Goal: Information Seeking & Learning: Learn about a topic

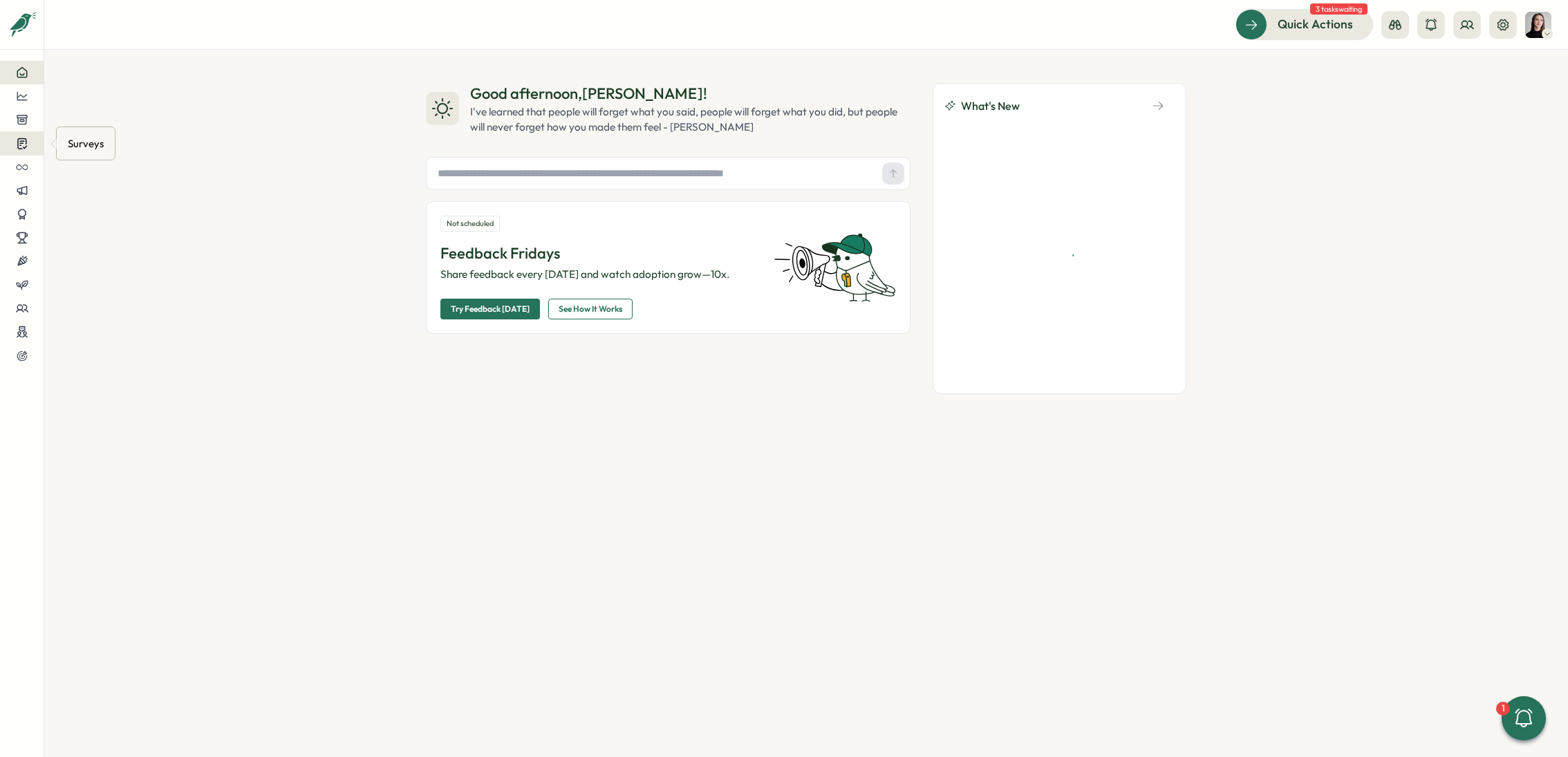
click at [22, 143] on icon at bounding box center [22, 144] width 9 height 11
click at [22, 101] on icon at bounding box center [22, 96] width 11 height 8
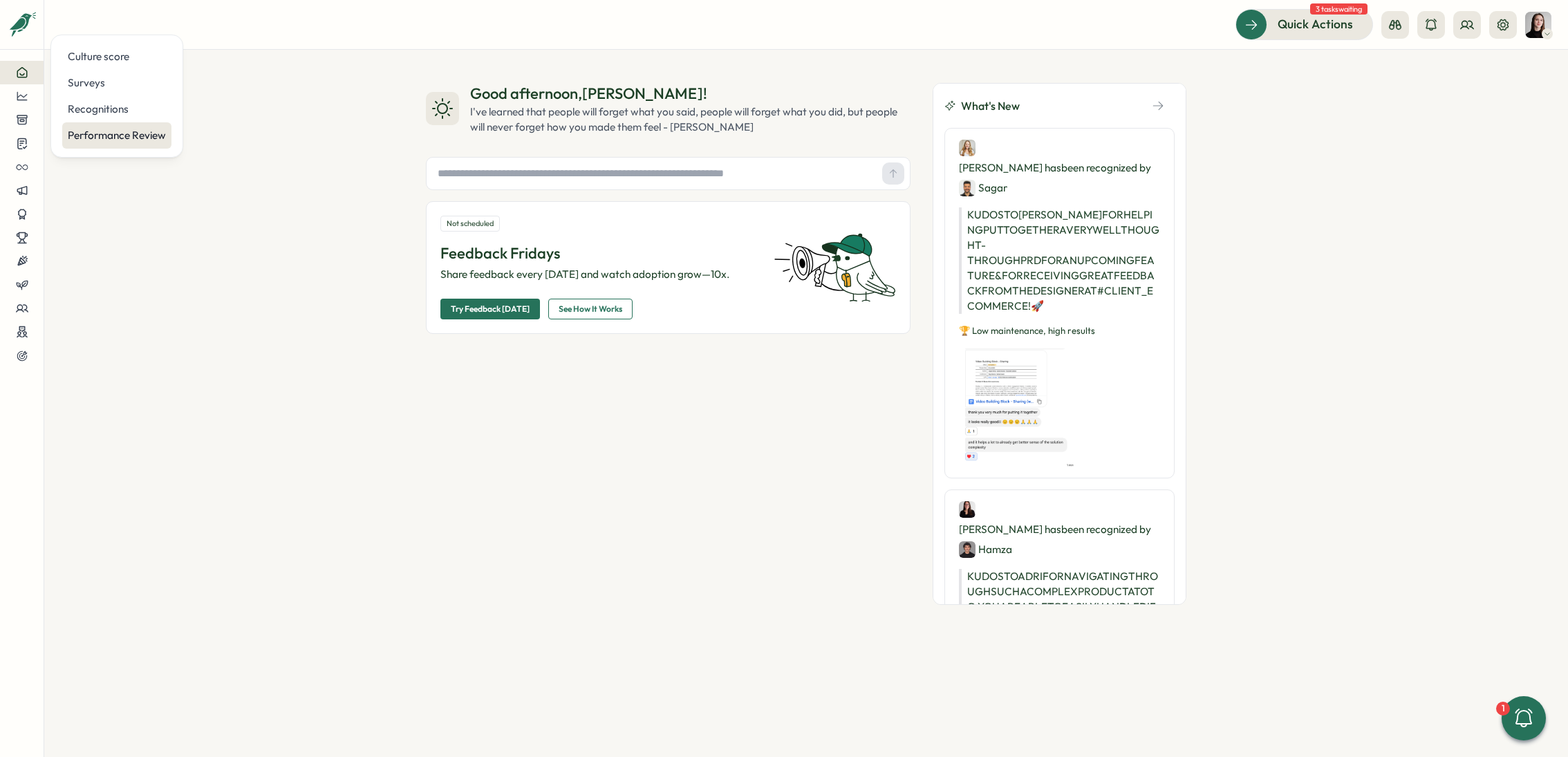
click at [126, 138] on div "Performance Review" at bounding box center [117, 136] width 98 height 15
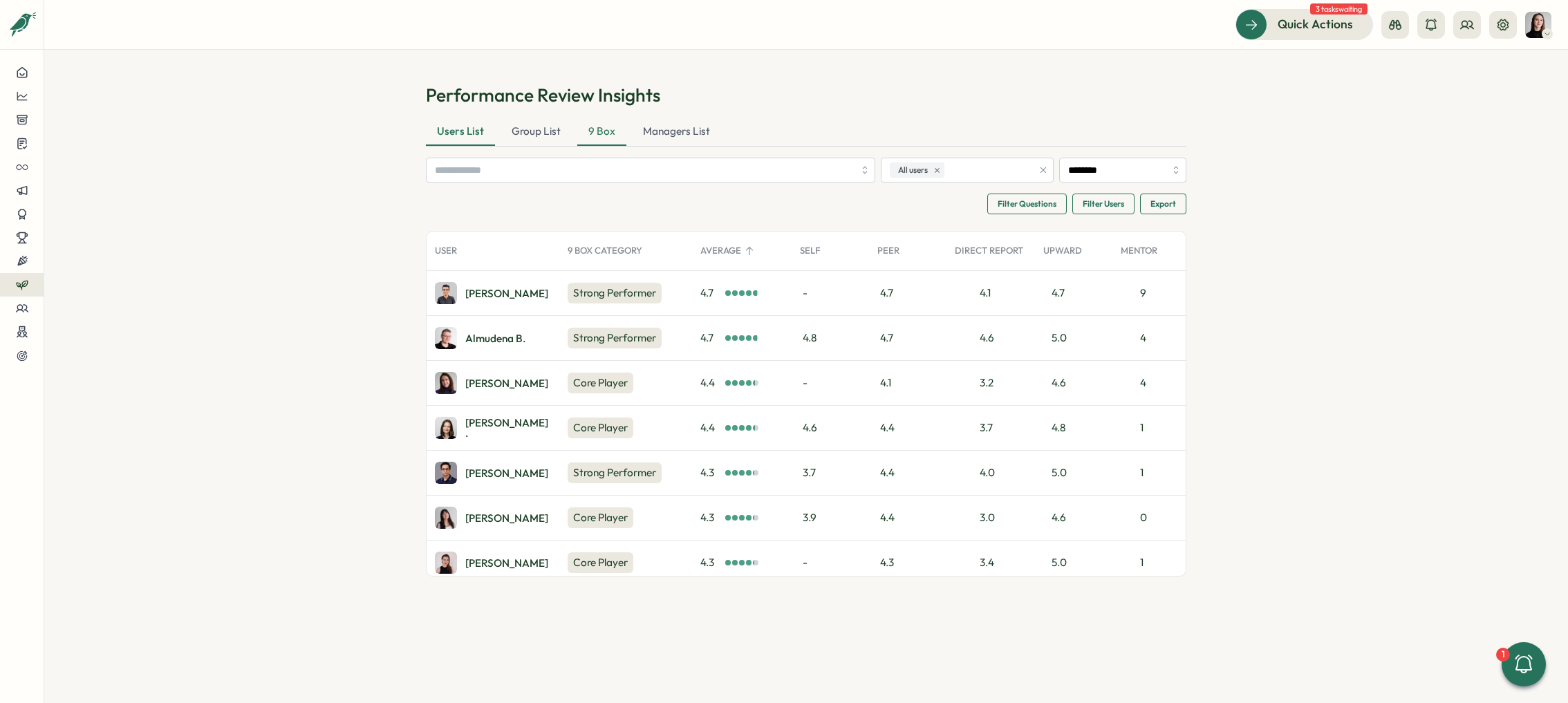
click at [601, 130] on div "9 Box" at bounding box center [602, 131] width 49 height 27
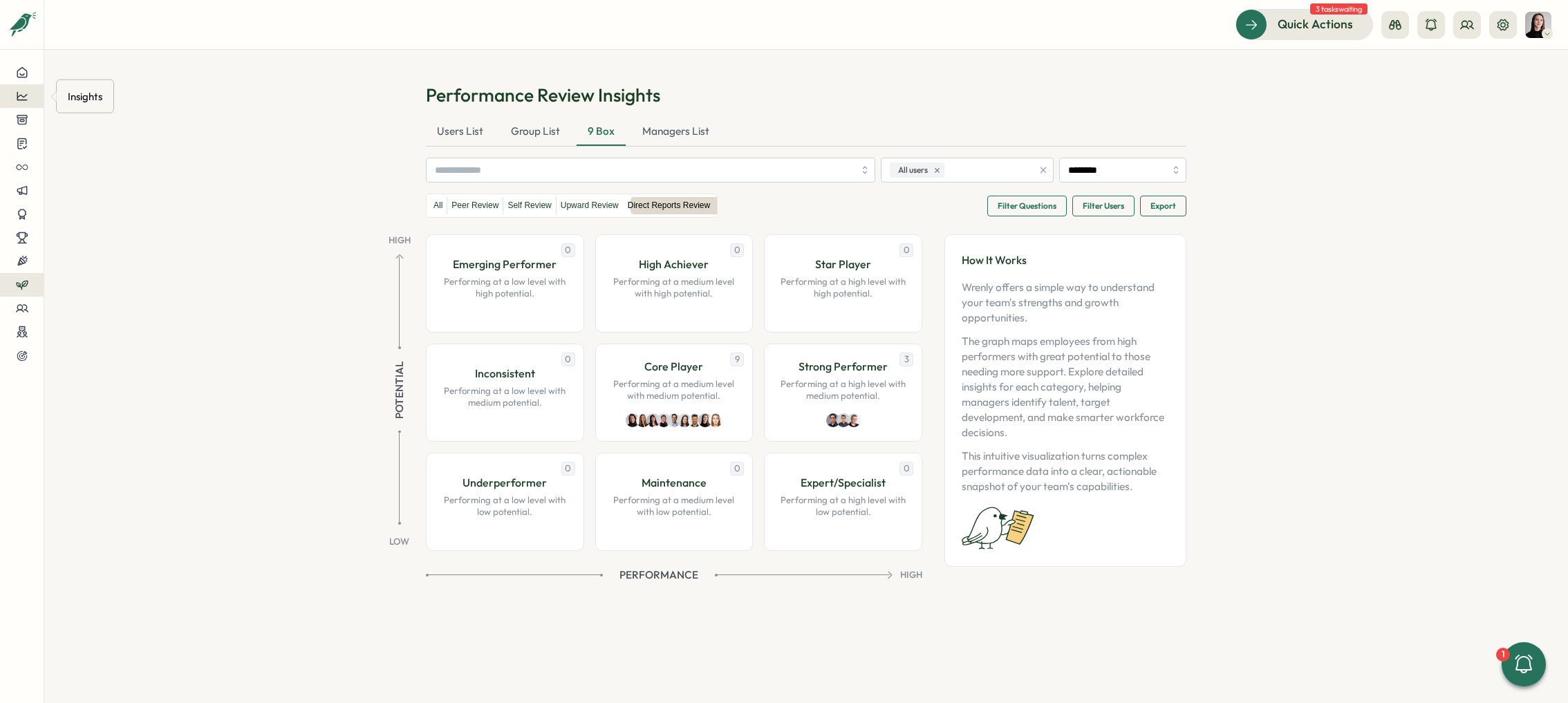
click at [22, 91] on icon at bounding box center [22, 96] width 13 height 13
drag, startPoint x: 436, startPoint y: 206, endPoint x: 466, endPoint y: 208, distance: 30.1
click at [437, 206] on label "All" at bounding box center [438, 205] width 18 height 18
click at [471, 208] on label "Peer Review" at bounding box center [475, 205] width 55 height 18
click at [535, 207] on label "Self Review" at bounding box center [529, 205] width 52 height 18
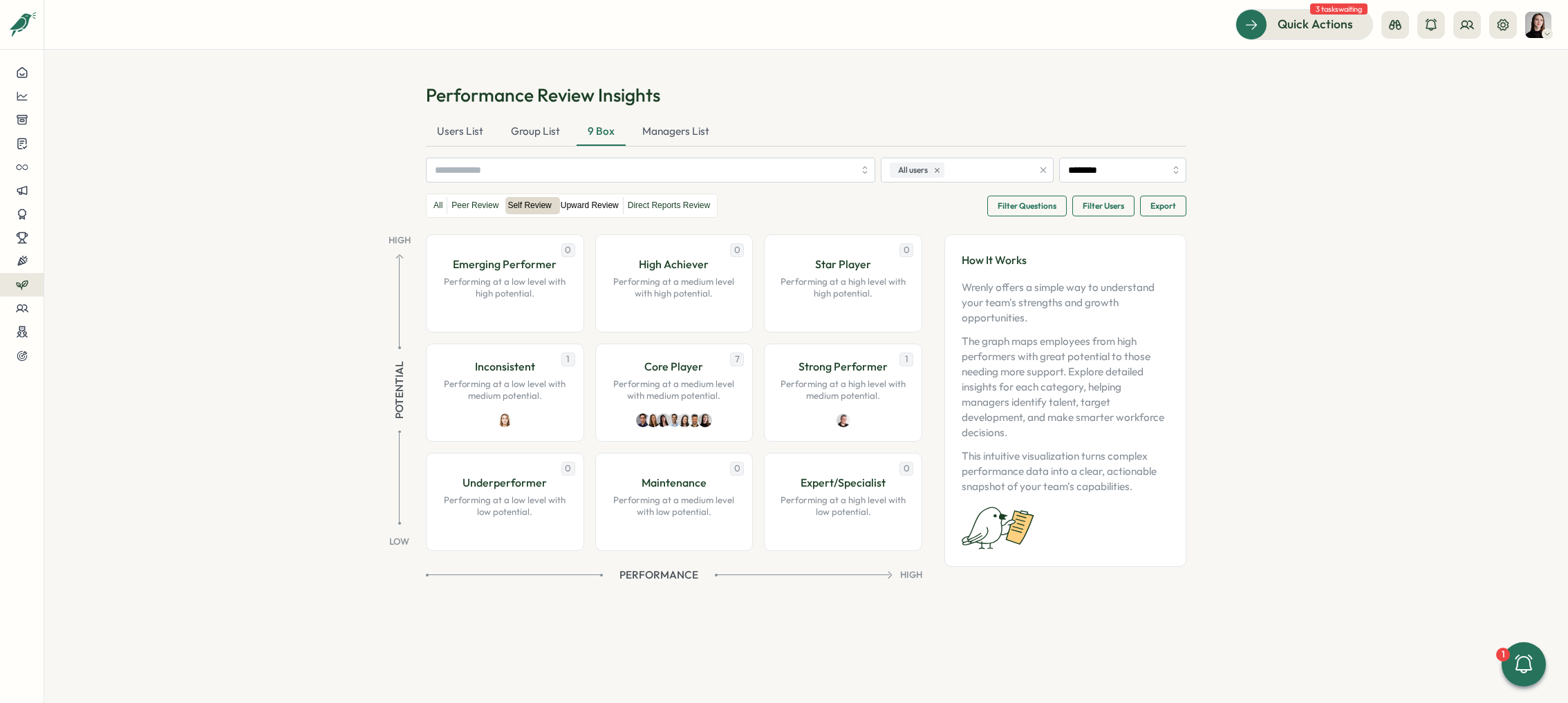
click at [590, 209] on label "Upward Review" at bounding box center [589, 205] width 66 height 18
click at [659, 210] on label "Direct Reports Review" at bounding box center [669, 205] width 91 height 18
click at [580, 207] on label "Upward Review" at bounding box center [589, 205] width 66 height 18
click at [511, 205] on label "Self Review" at bounding box center [529, 205] width 52 height 18
click at [469, 205] on label "Peer Review" at bounding box center [475, 205] width 55 height 18
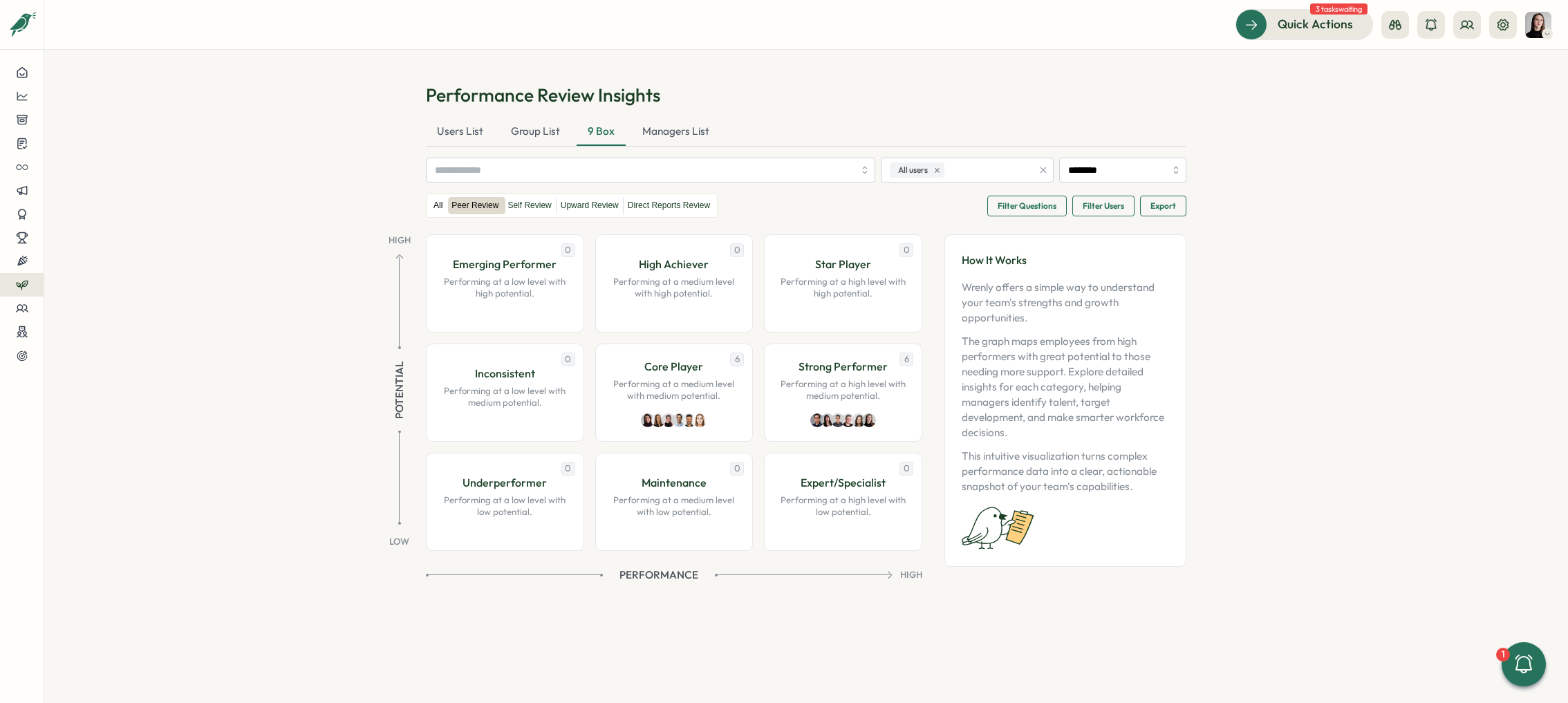
click at [434, 209] on label "All" at bounding box center [438, 205] width 18 height 18
click at [9, 99] on button at bounding box center [22, 96] width 44 height 23
click at [120, 64] on div "Culture score" at bounding box center [117, 57] width 98 height 15
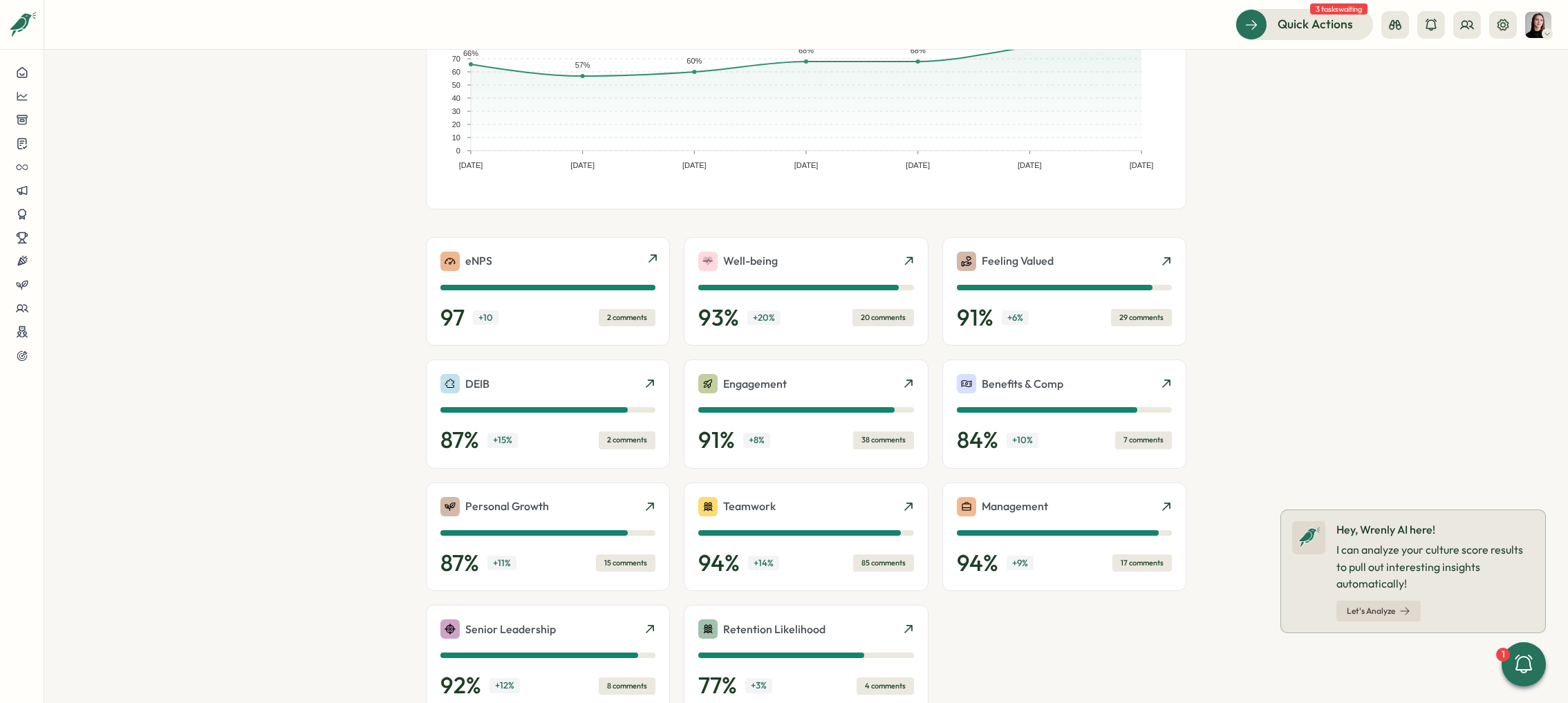
scroll to position [256, 0]
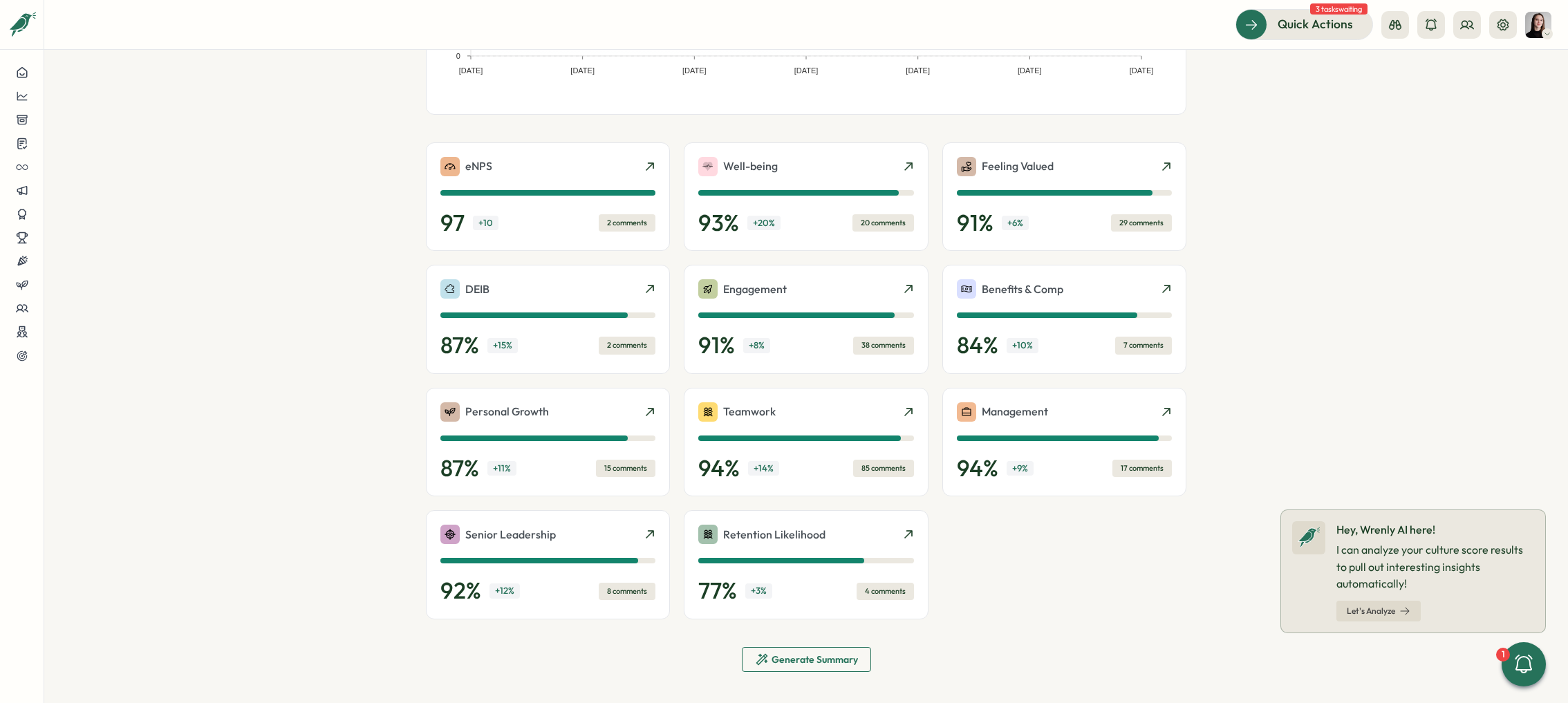
click at [834, 656] on span "Generate Summary" at bounding box center [814, 659] width 86 height 10
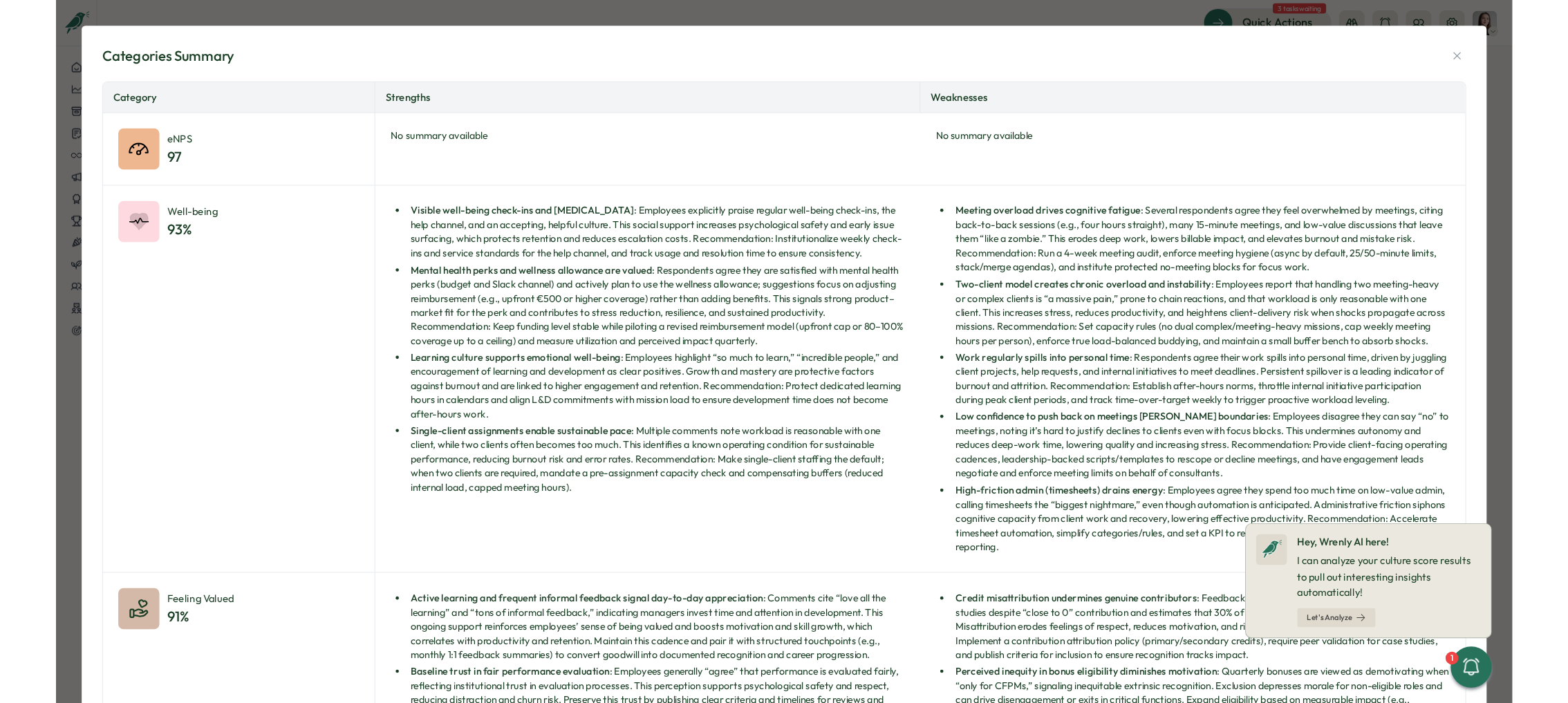
scroll to position [202, 0]
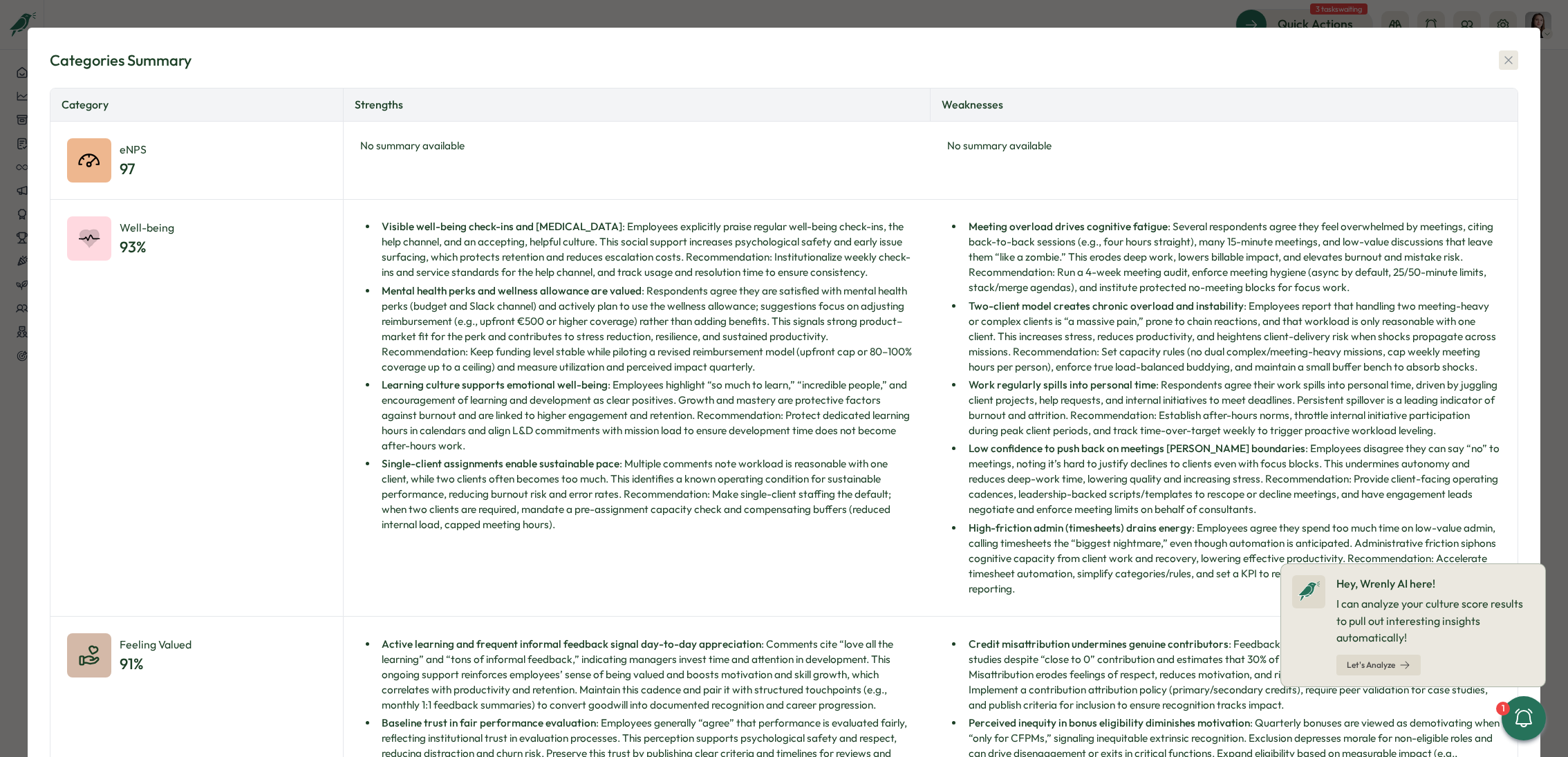
click at [1498, 67] on button "button" at bounding box center [1508, 60] width 20 height 20
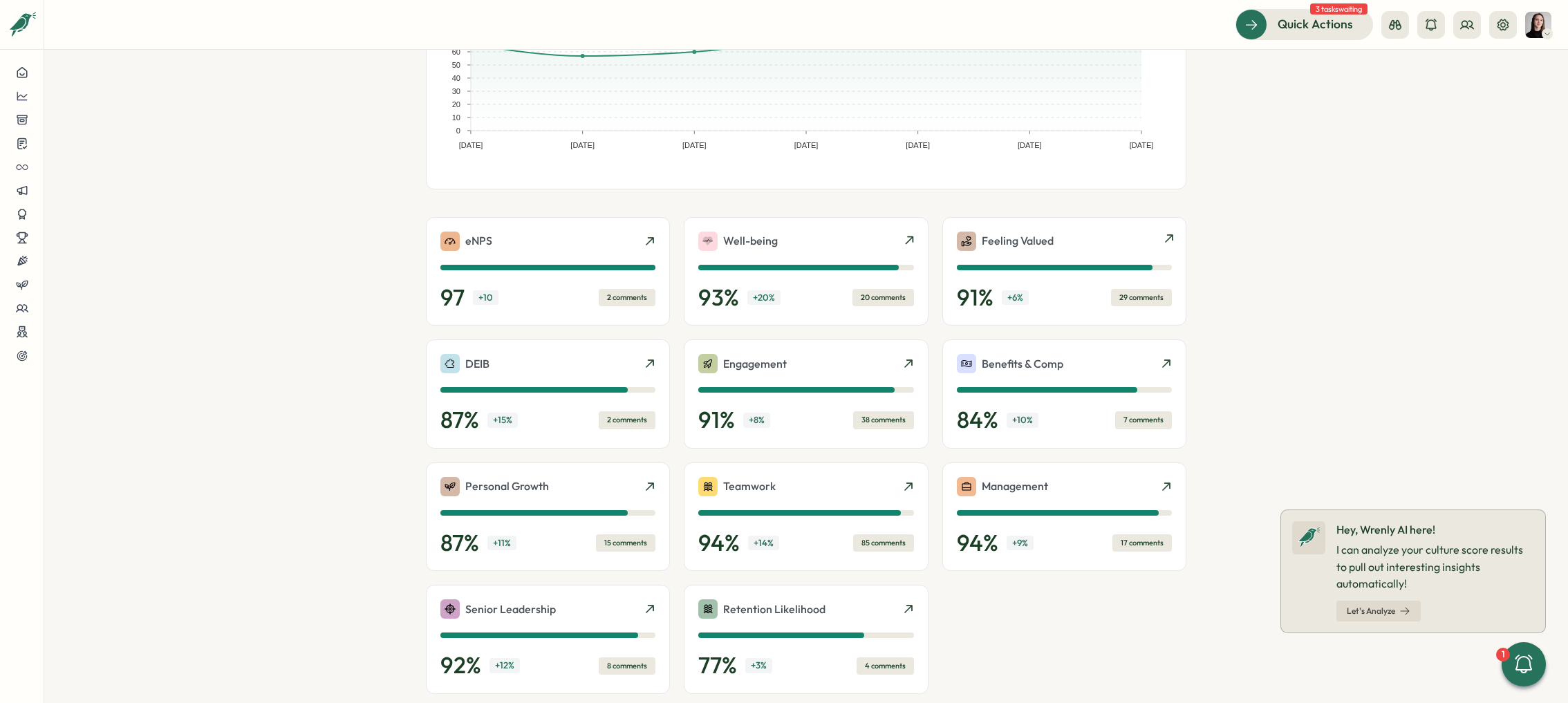
scroll to position [187, 0]
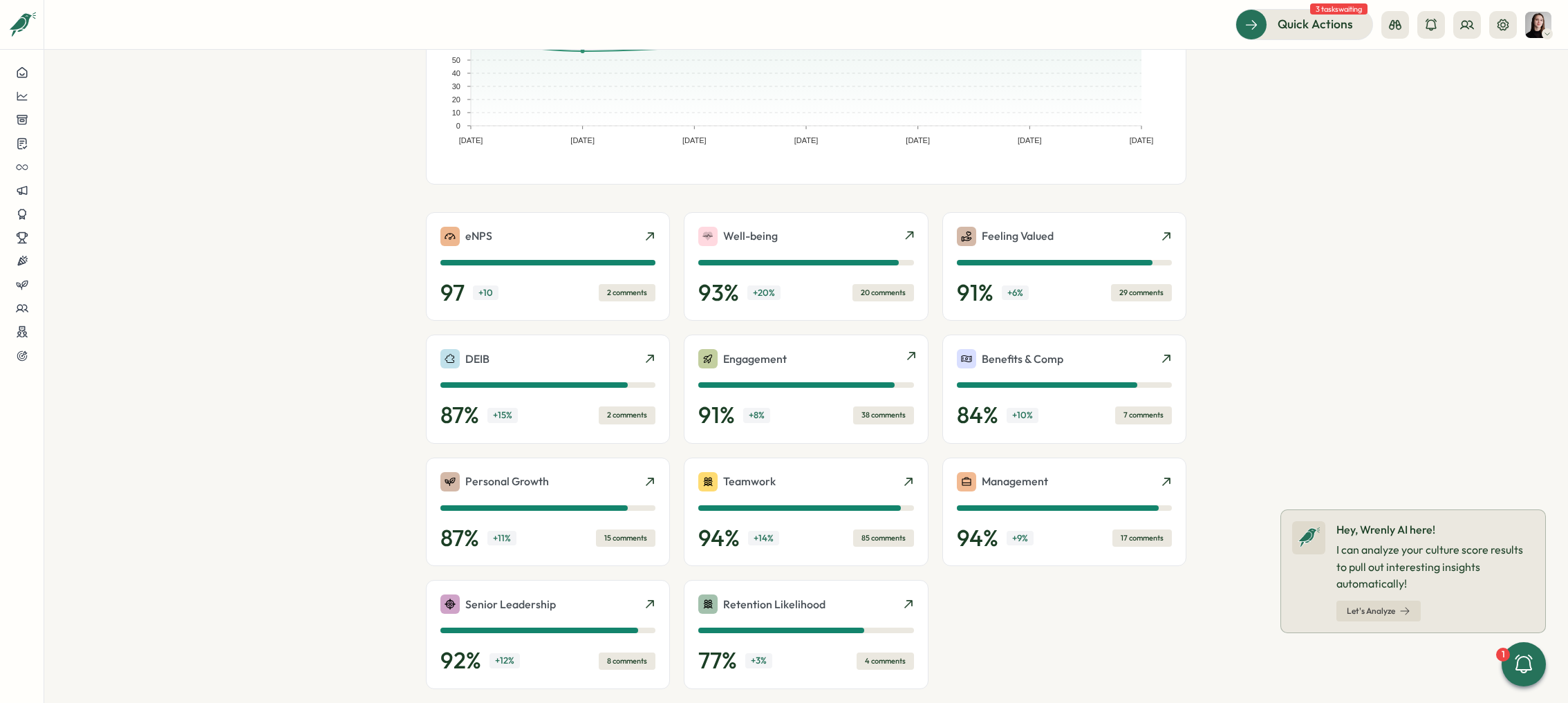
click at [843, 341] on div "Engagement 91 % + 8 % 38 comments" at bounding box center [805, 388] width 244 height 109
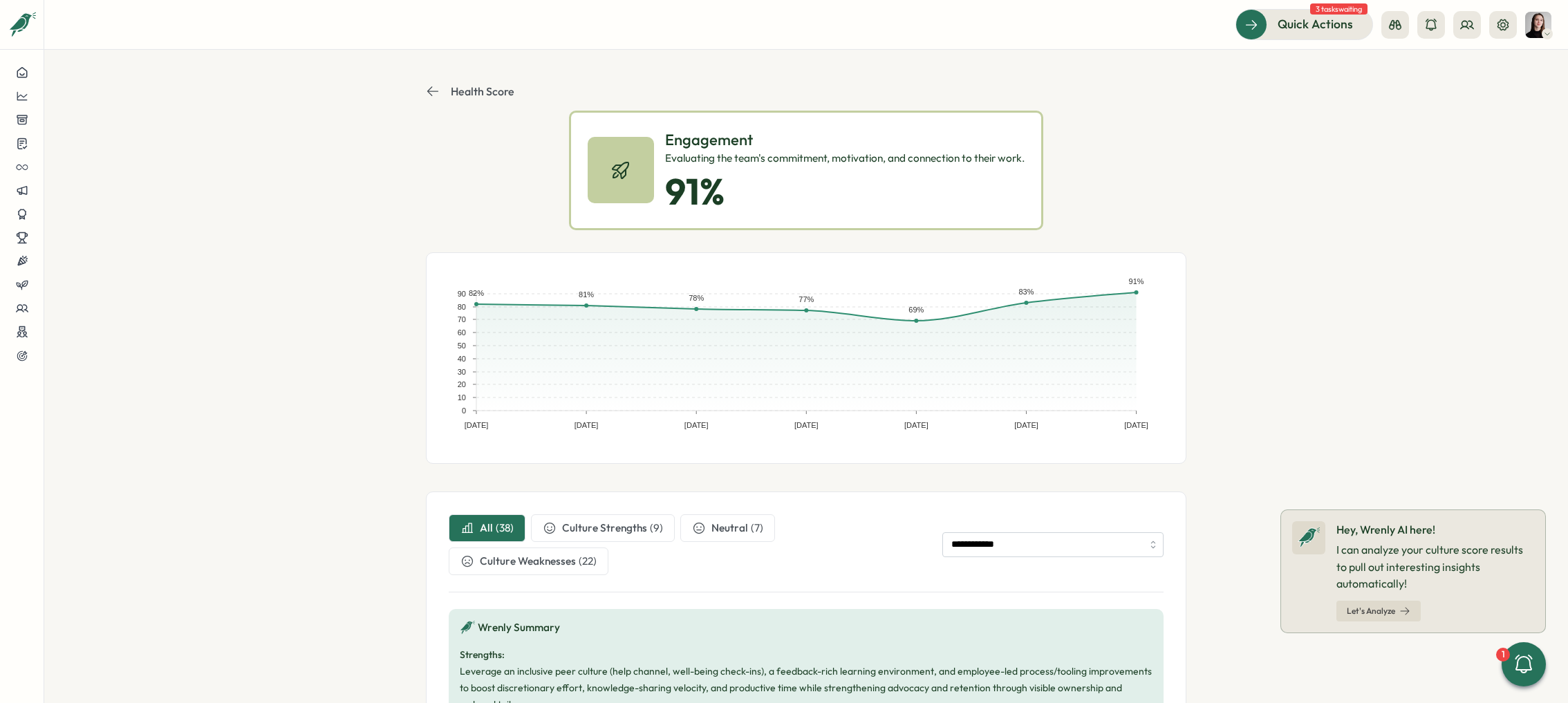
scroll to position [3, 0]
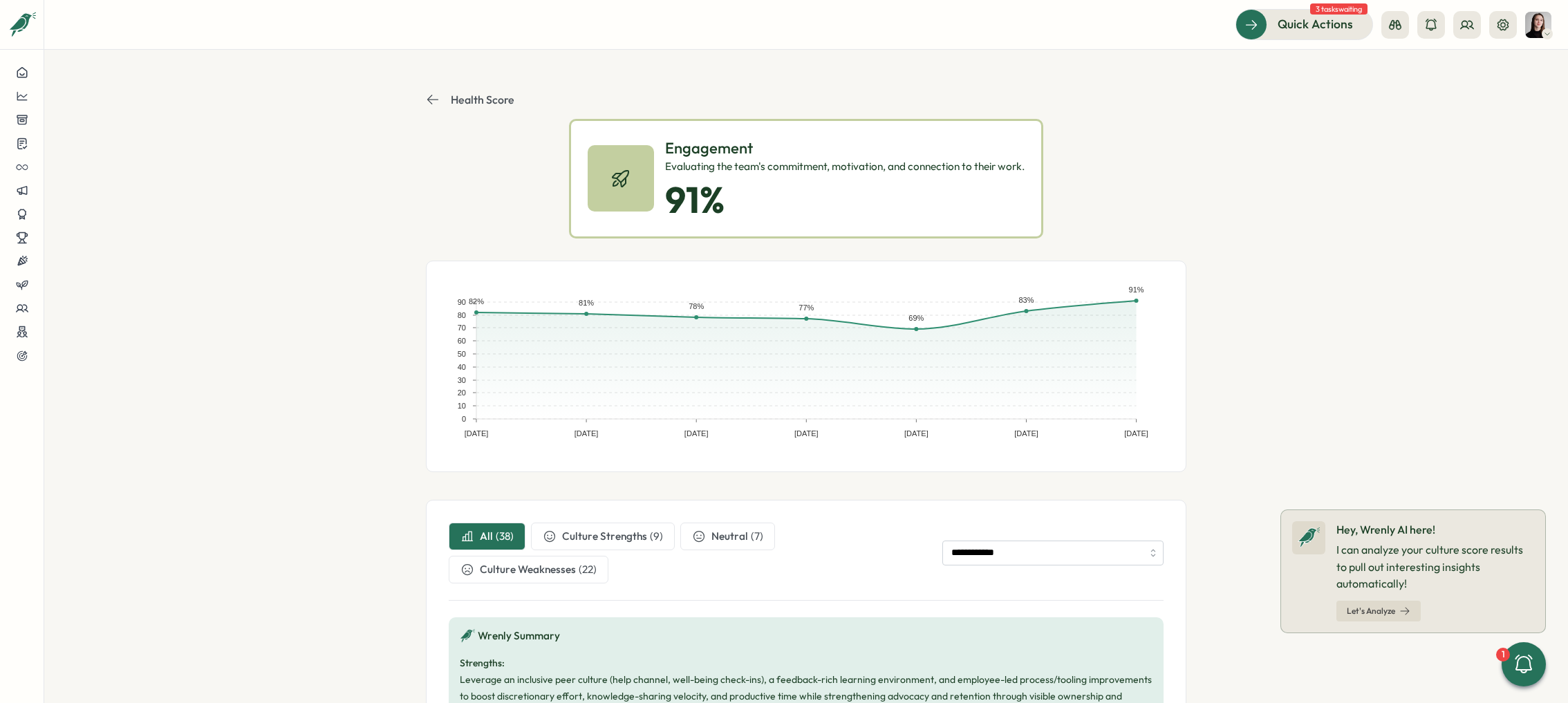
click at [438, 85] on header "Health Score" at bounding box center [806, 99] width 760 height 39
click at [439, 97] on button "Health Score" at bounding box center [470, 100] width 89 height 14
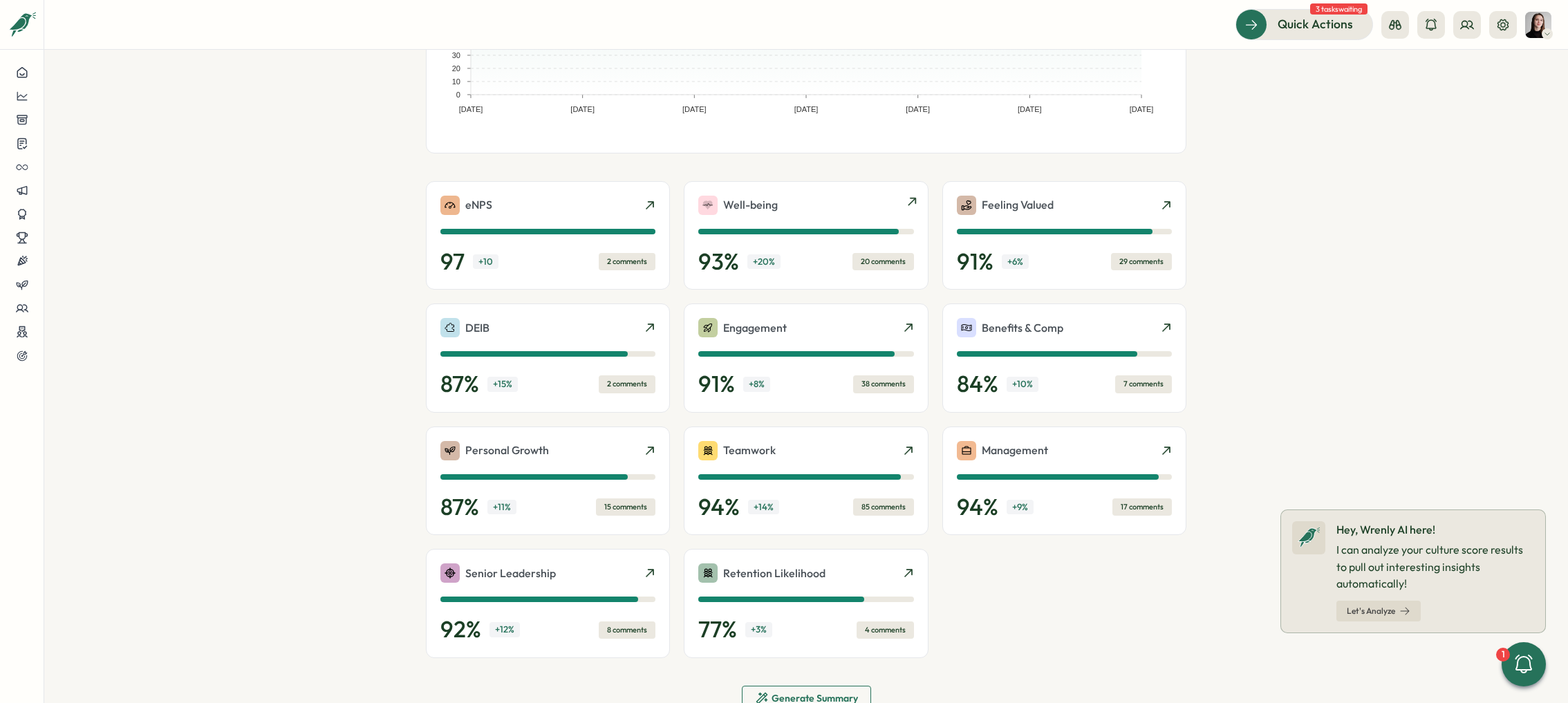
scroll to position [216, 0]
click at [862, 204] on div "Well-being" at bounding box center [806, 206] width 215 height 20
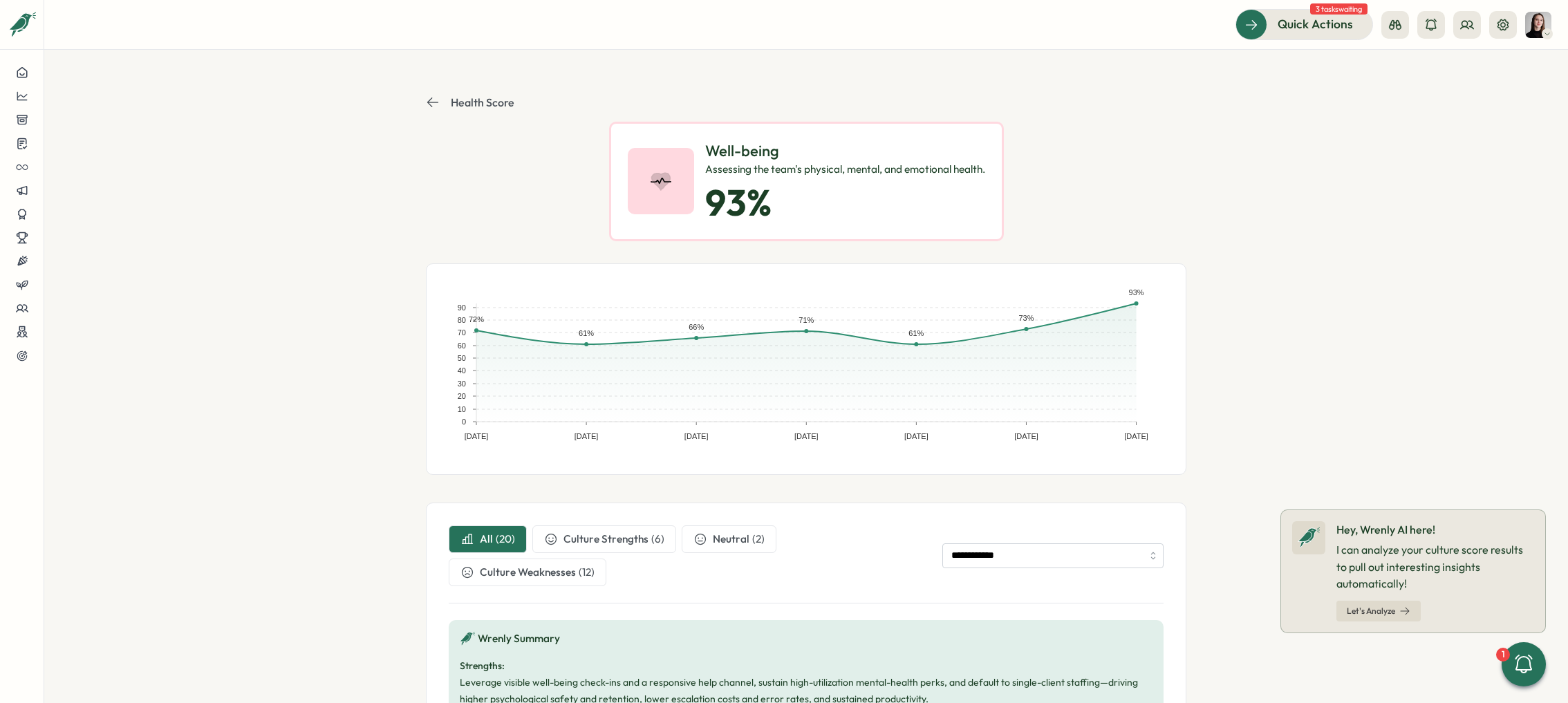
click at [429, 103] on icon at bounding box center [433, 103] width 14 height 14
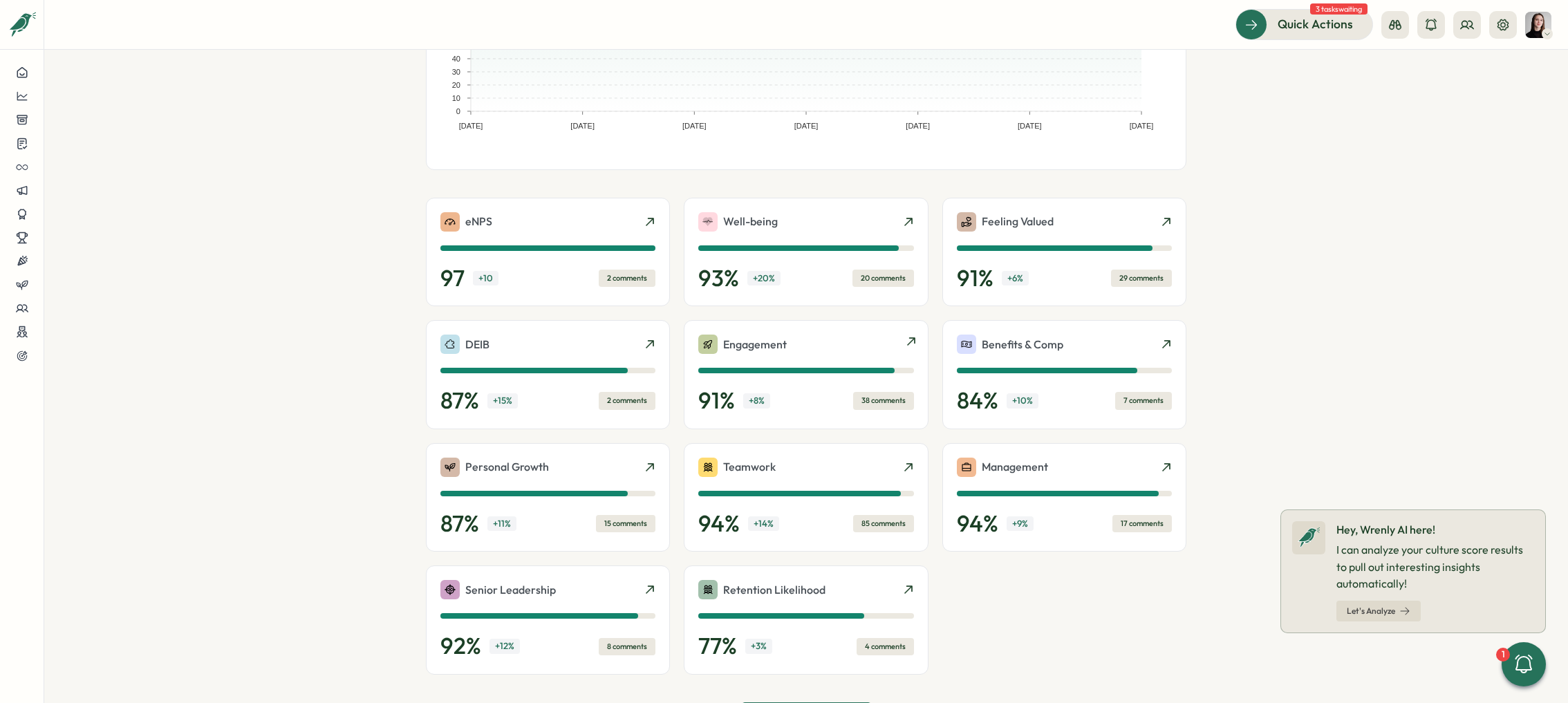
scroll to position [256, 0]
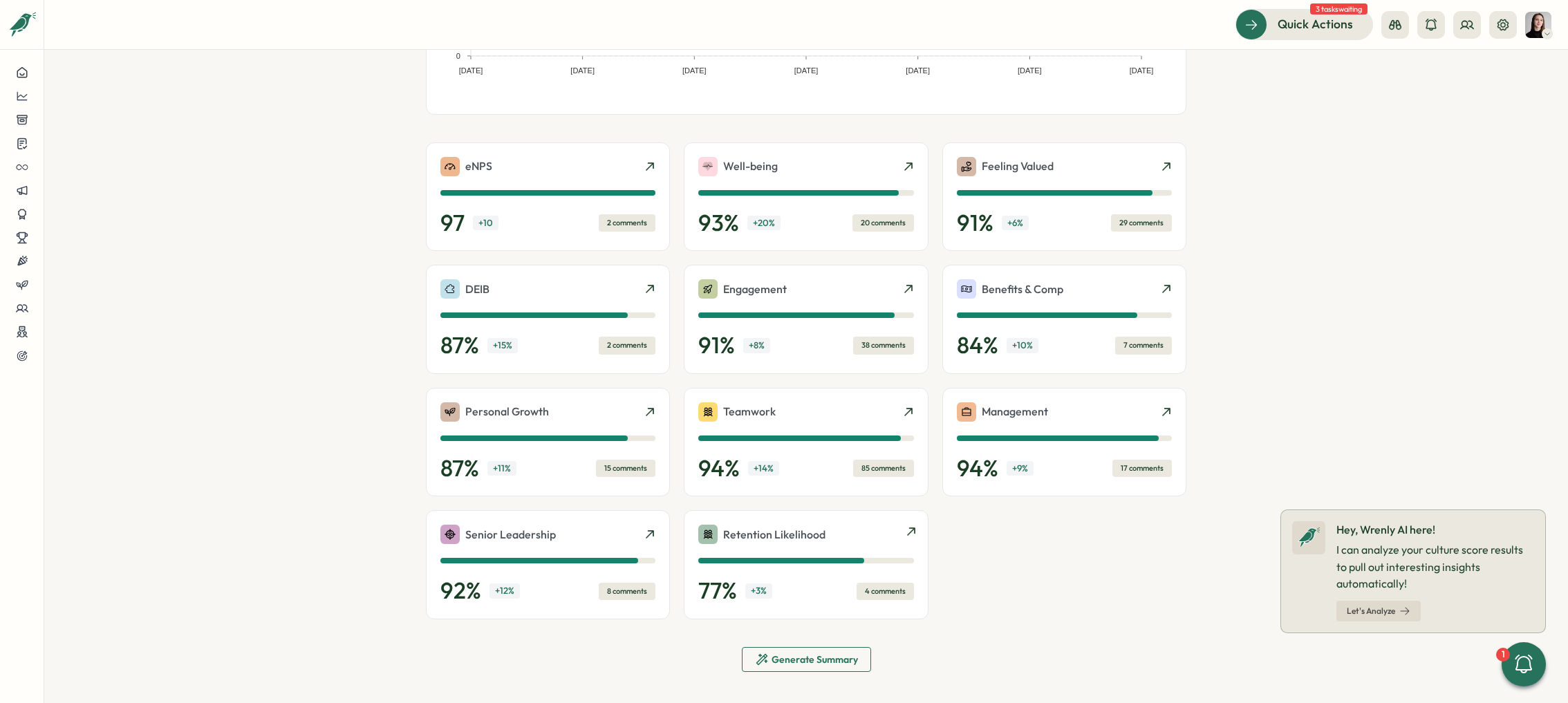
click at [884, 525] on div "Retention Likelihood" at bounding box center [806, 534] width 215 height 20
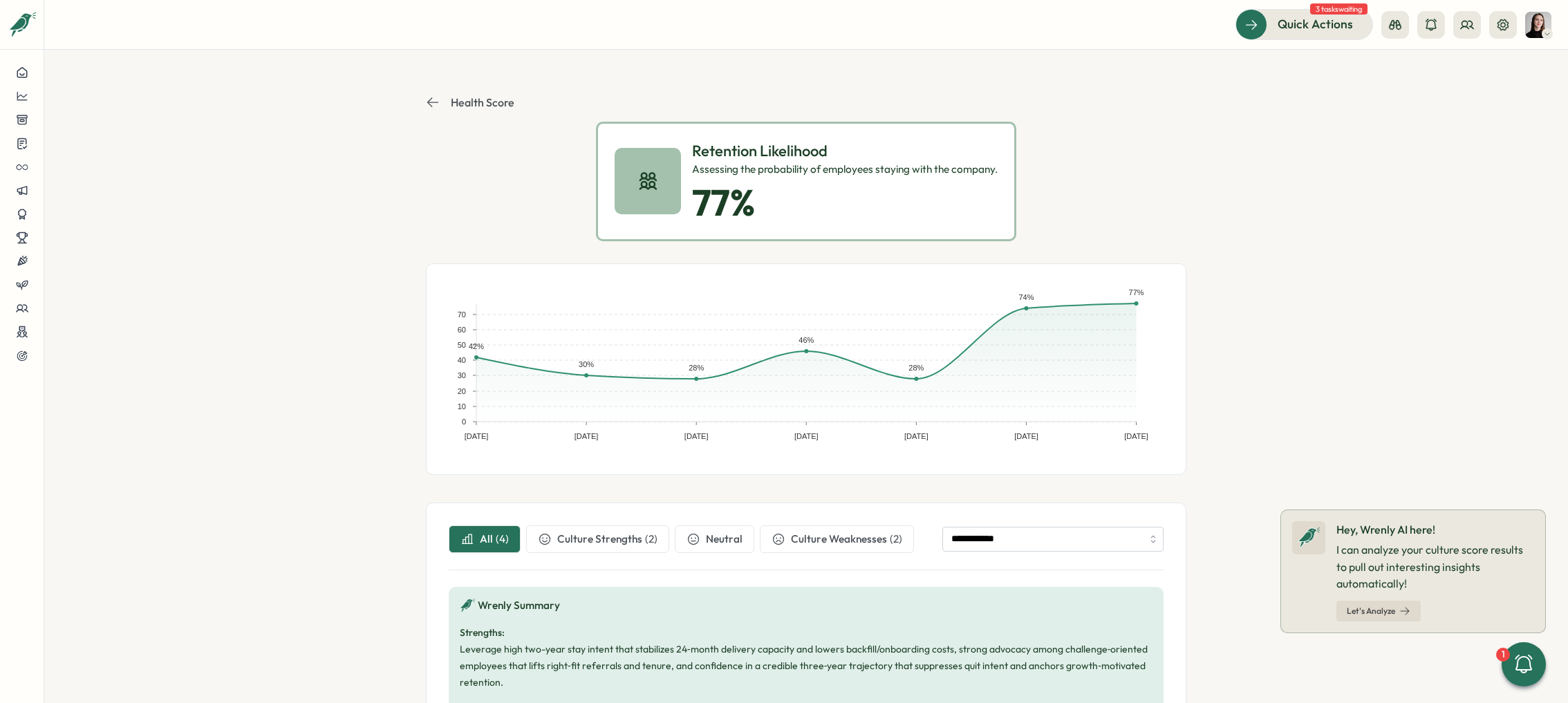
click at [1255, 324] on section "**********" at bounding box center [806, 376] width 1524 height 653
drag, startPoint x: 813, startPoint y: 148, endPoint x: 686, endPoint y: 150, distance: 127.0
click at [686, 150] on div "Retention Likelihood Assessing the probability of employees staying with the co…" at bounding box center [806, 181] width 420 height 119
copy p "Retention Likelihood"
drag, startPoint x: 896, startPoint y: 171, endPoint x: 704, endPoint y: 167, distance: 192.0
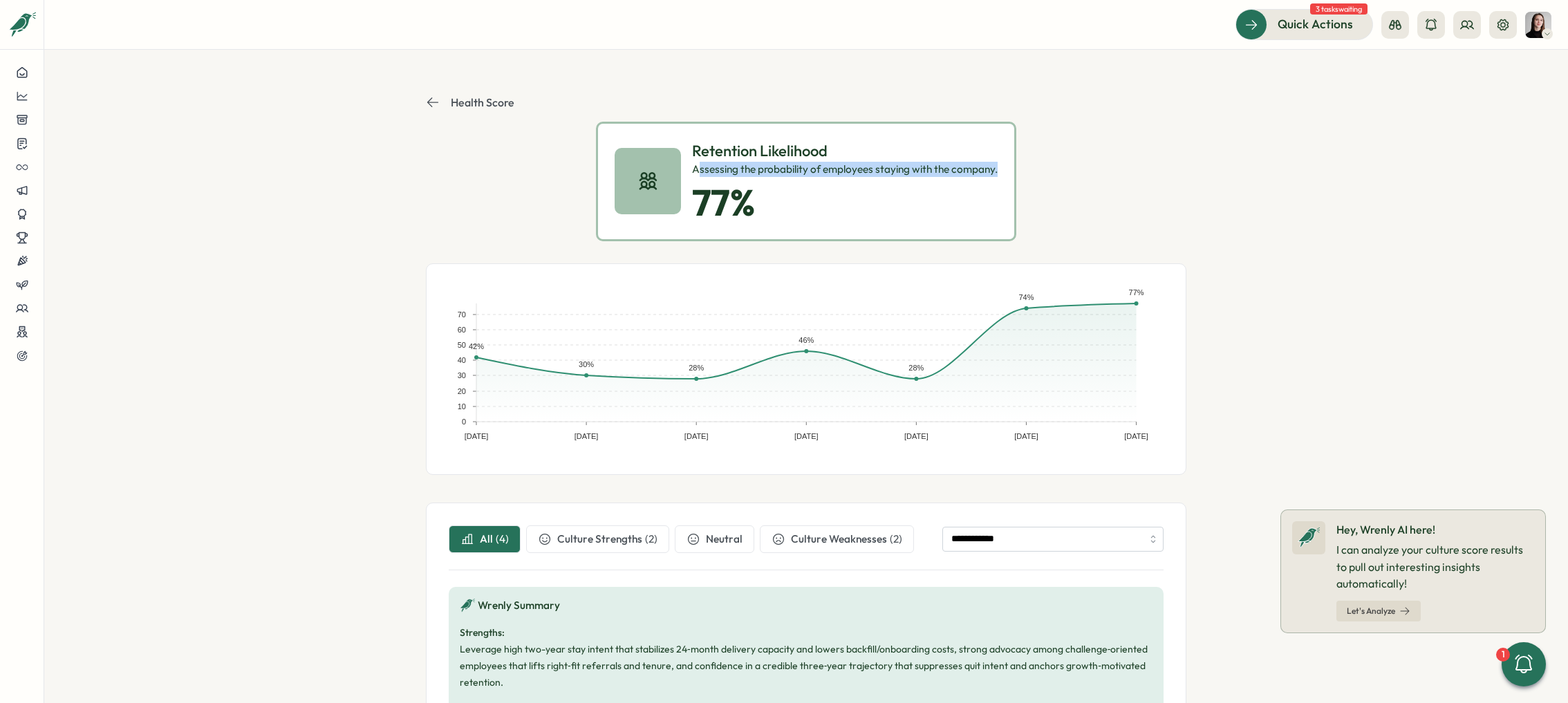
click at [693, 166] on div "Retention Likelihood Assessing the probability of employees staying with the co…" at bounding box center [806, 181] width 420 height 119
copy div "ssessing the probability of employees staying with the company."
drag, startPoint x: 1285, startPoint y: 334, endPoint x: 1145, endPoint y: 350, distance: 140.9
click at [1275, 335] on section "**********" at bounding box center [806, 376] width 1524 height 653
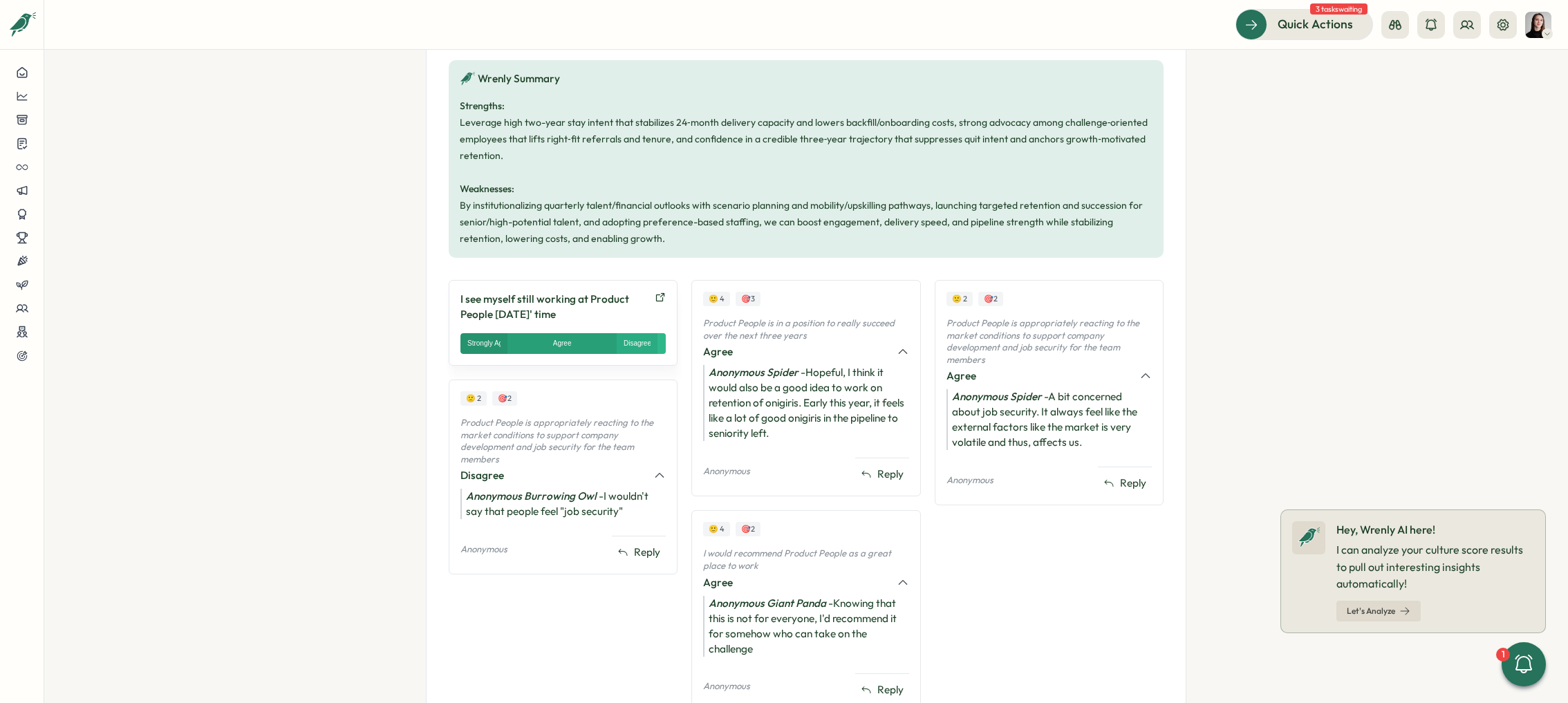
scroll to position [550, 0]
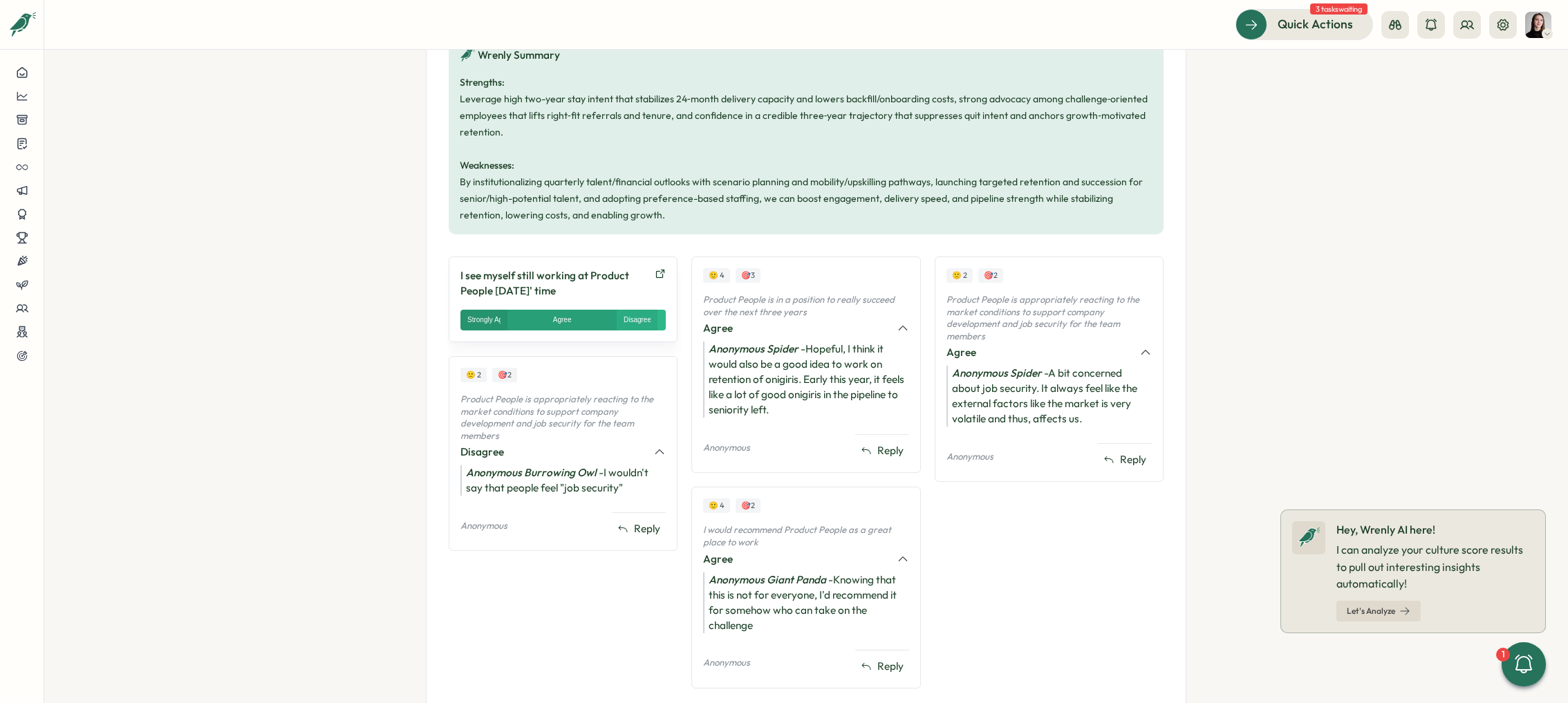
drag, startPoint x: 561, startPoint y: 287, endPoint x: 457, endPoint y: 276, distance: 104.6
click at [454, 275] on div "I see myself still working at Product People in two years' time Strongly Agree …" at bounding box center [563, 299] width 229 height 86
copy p "I see myself still working at Product People [DATE]' time"
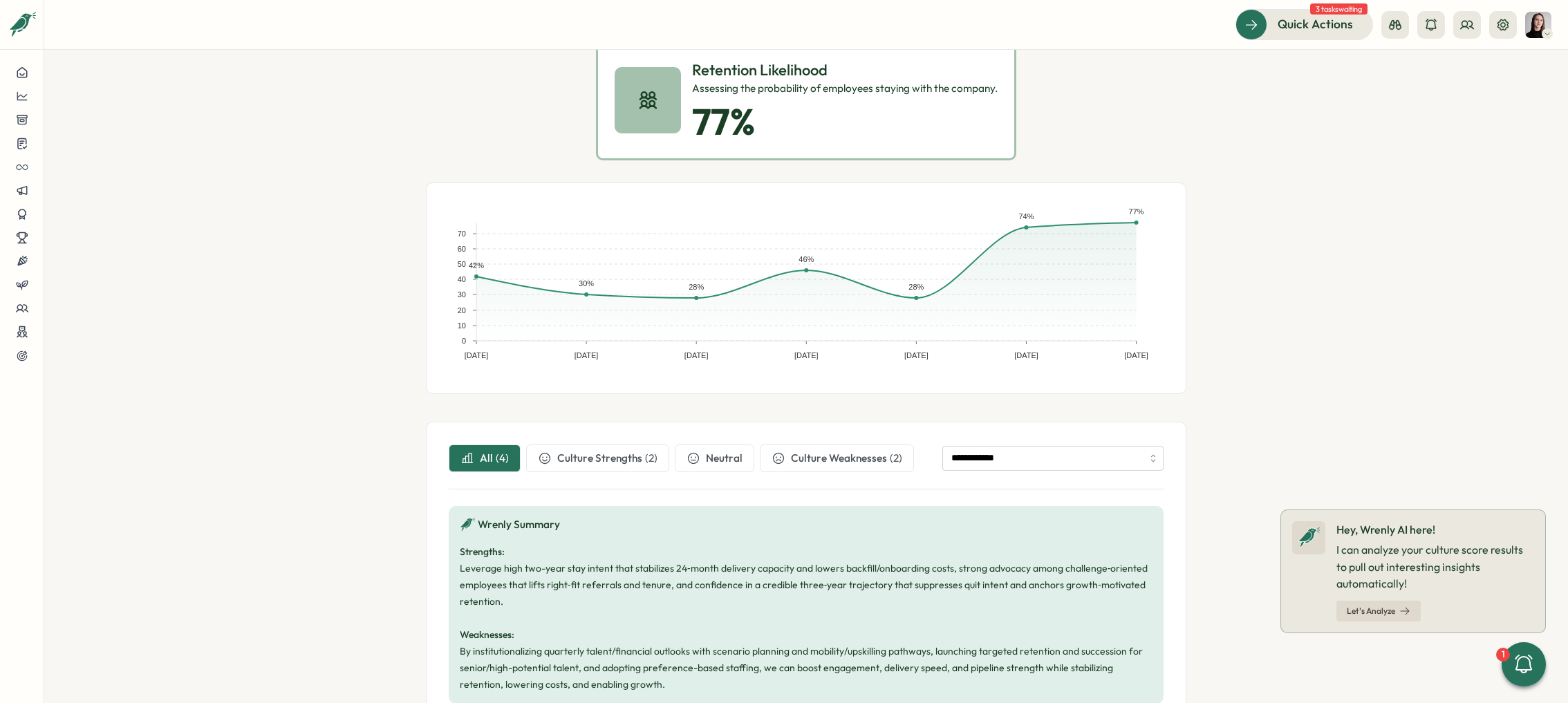
scroll to position [13, 0]
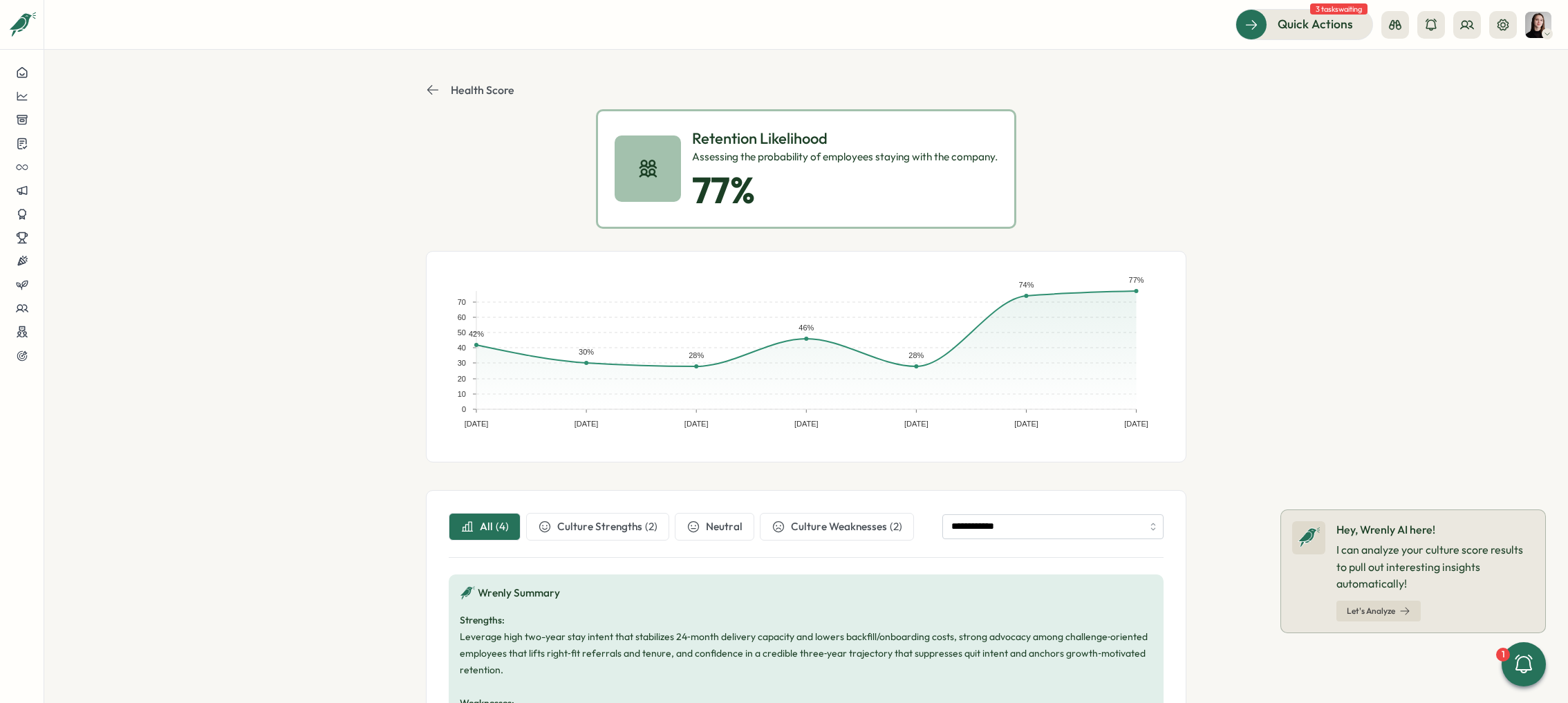
click at [1293, 347] on section "**********" at bounding box center [806, 376] width 1524 height 653
drag, startPoint x: 1128, startPoint y: 189, endPoint x: 1119, endPoint y: 190, distance: 9.1
click at [1127, 189] on div "Retention Likelihood Assessing the probability of employees staying with the co…" at bounding box center [806, 169] width 760 height 119
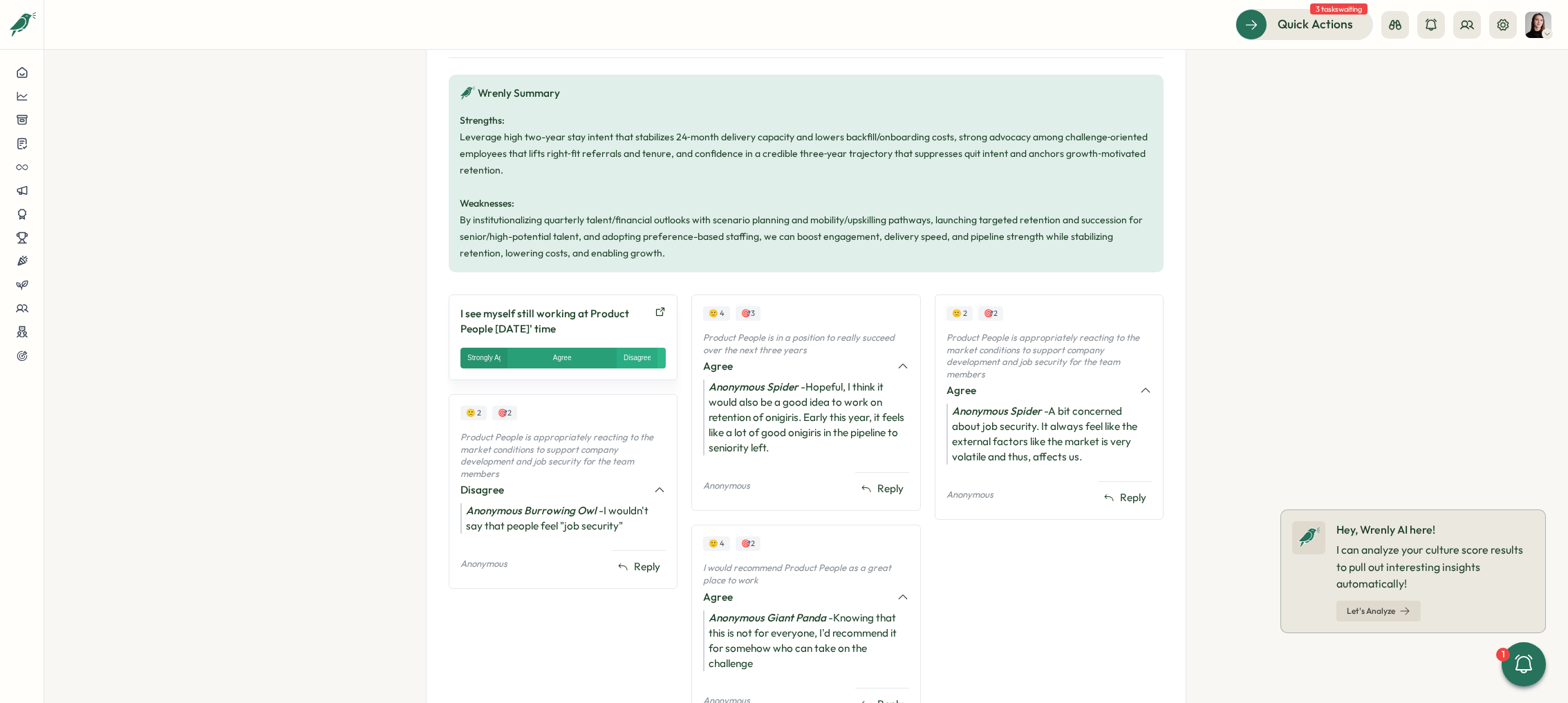
scroll to position [603, 0]
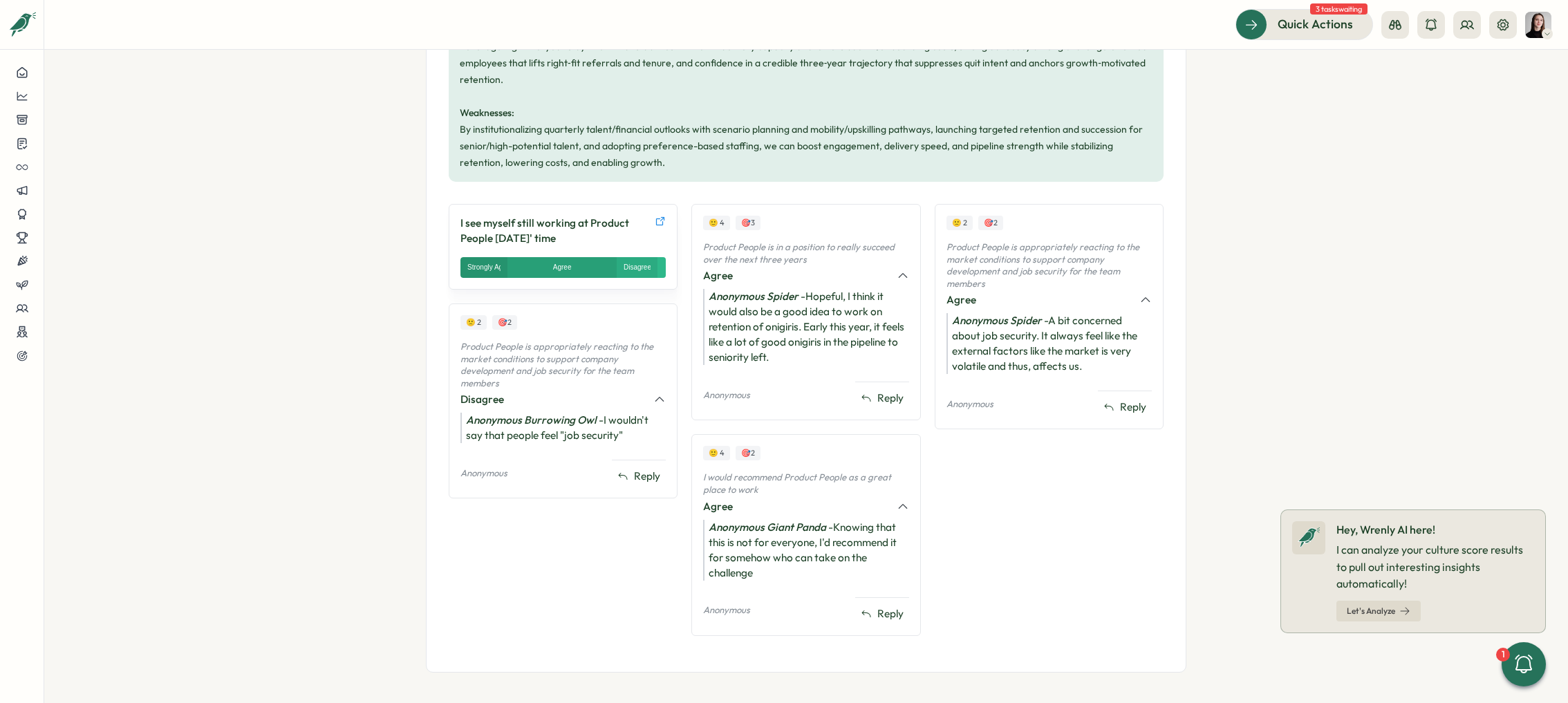
click at [655, 221] on icon at bounding box center [660, 221] width 11 height 11
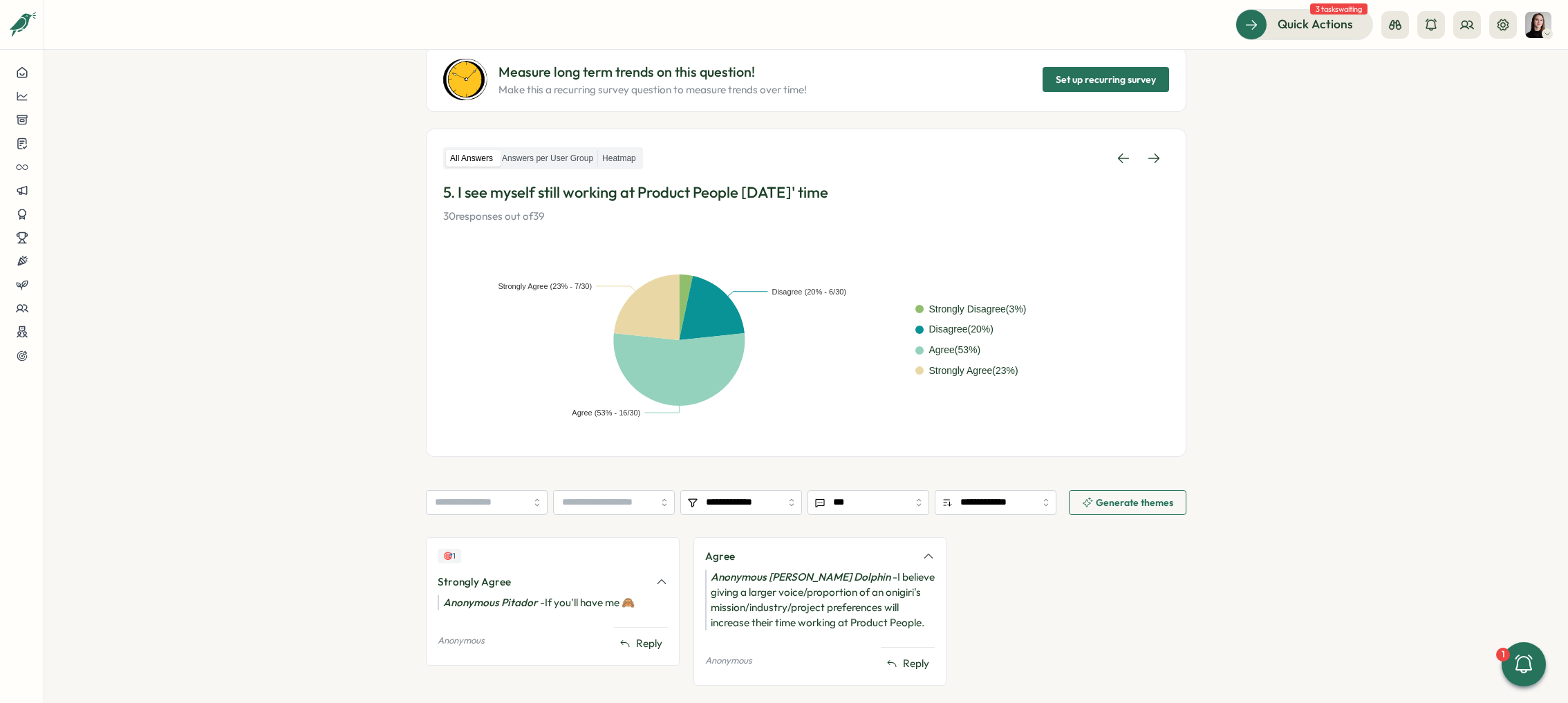
scroll to position [123, 0]
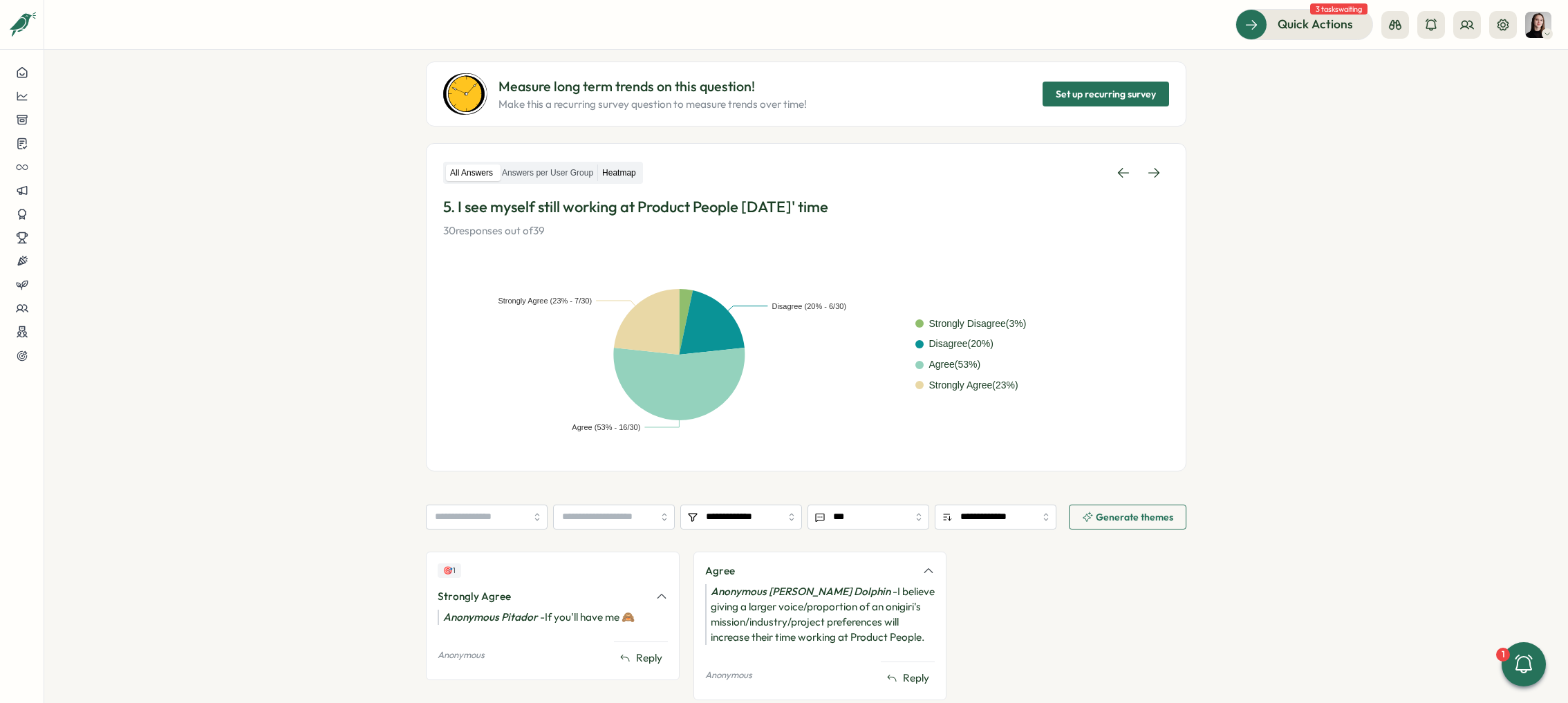
click at [634, 176] on label "Heatmap" at bounding box center [619, 173] width 42 height 18
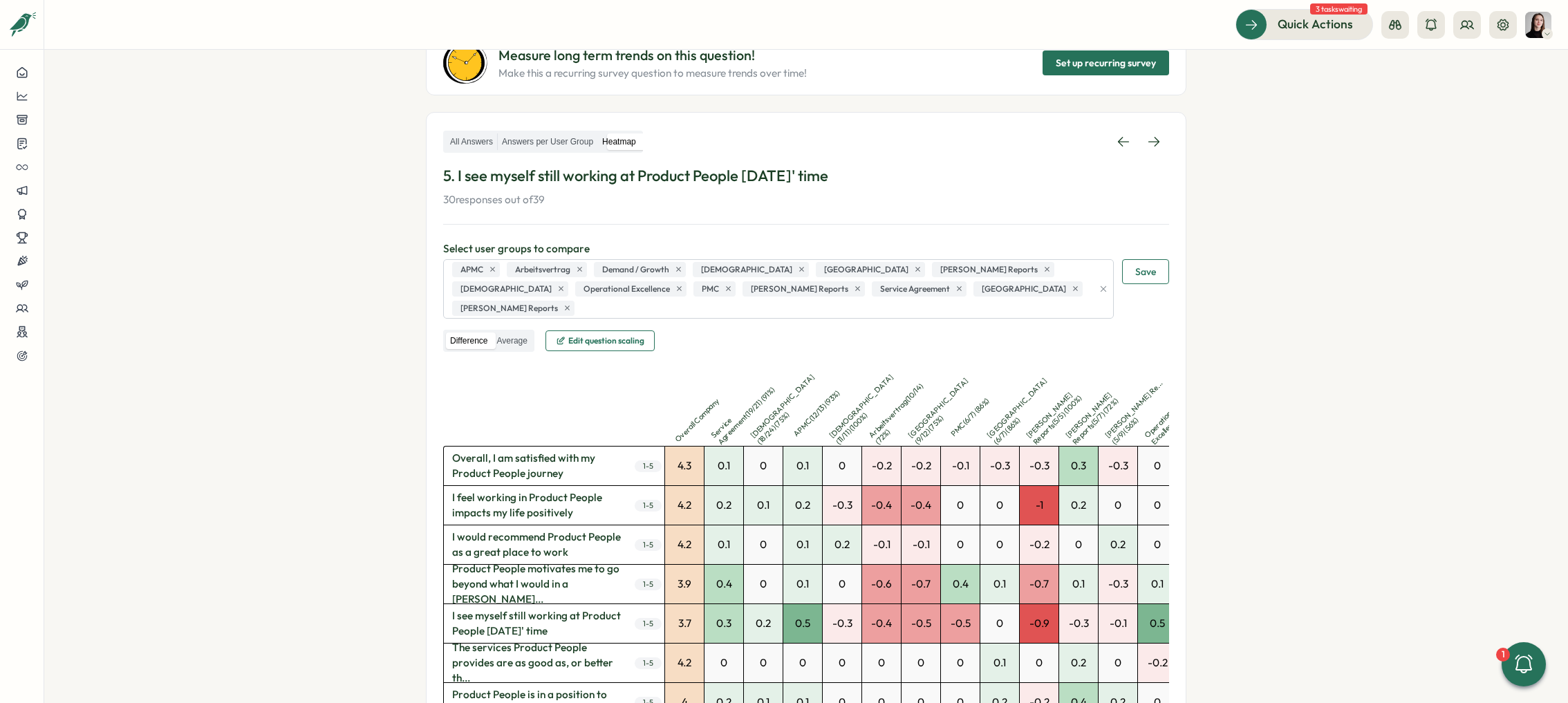
scroll to position [197, 0]
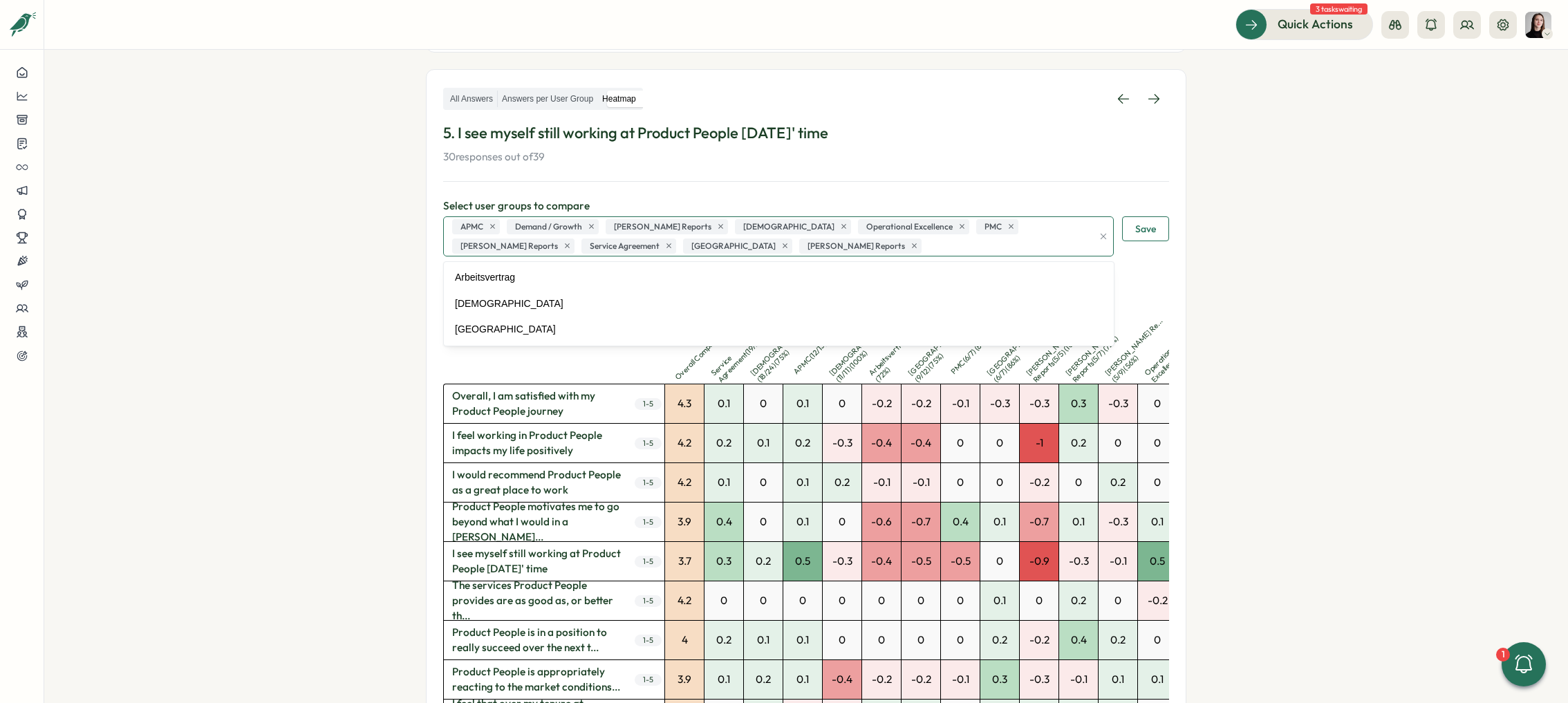
click at [651, 228] on span "[PERSON_NAME] Reports" at bounding box center [662, 227] width 98 height 13
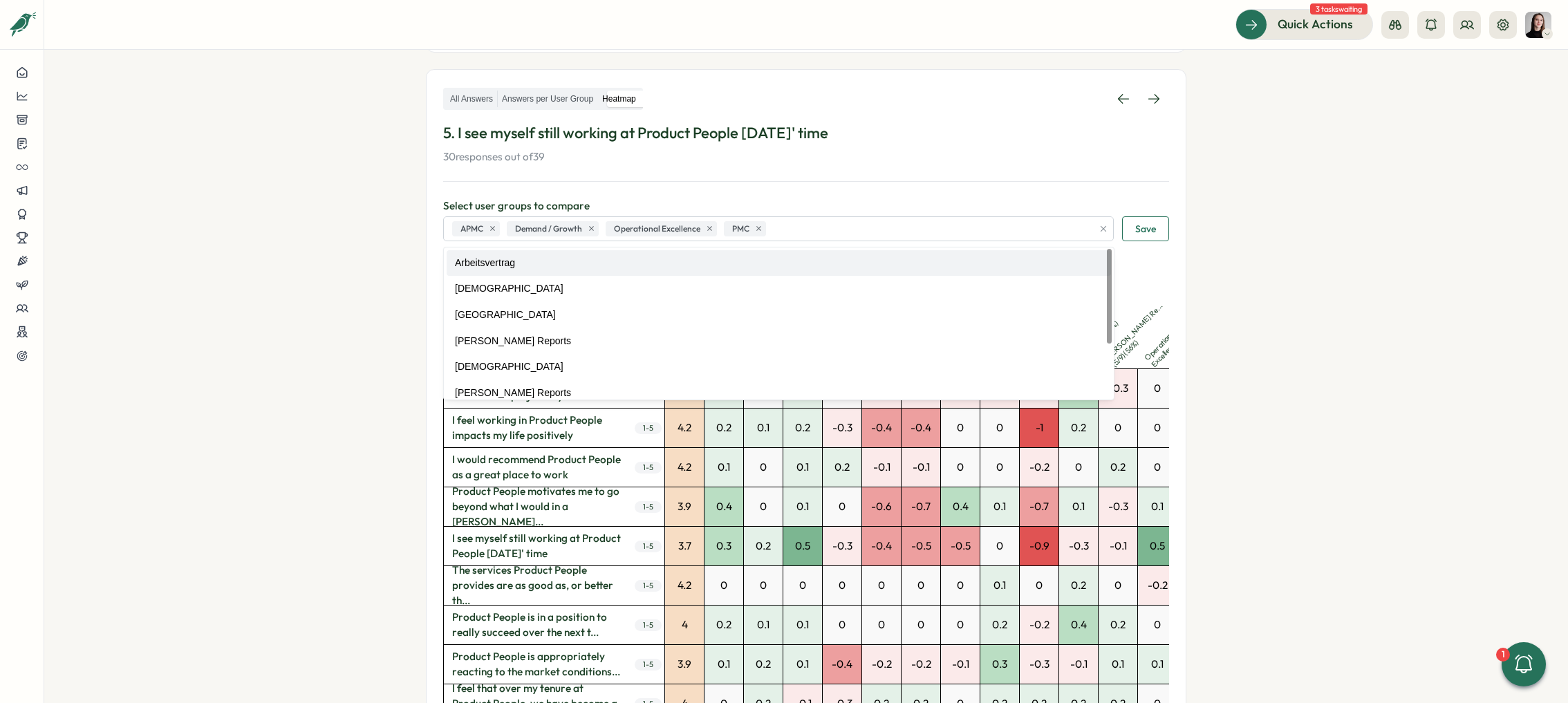
click at [1141, 227] on span "Save" at bounding box center [1146, 228] width 21 height 23
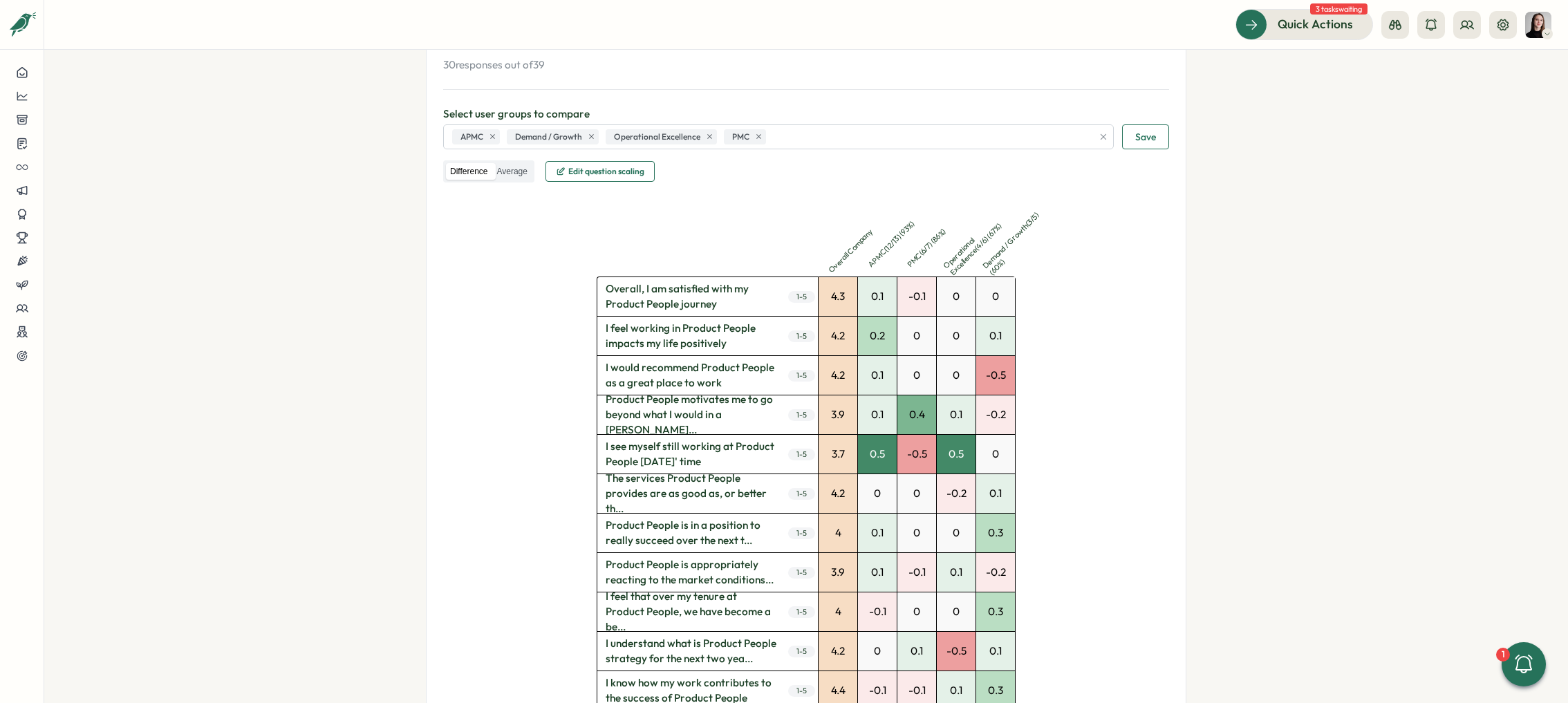
scroll to position [342, 0]
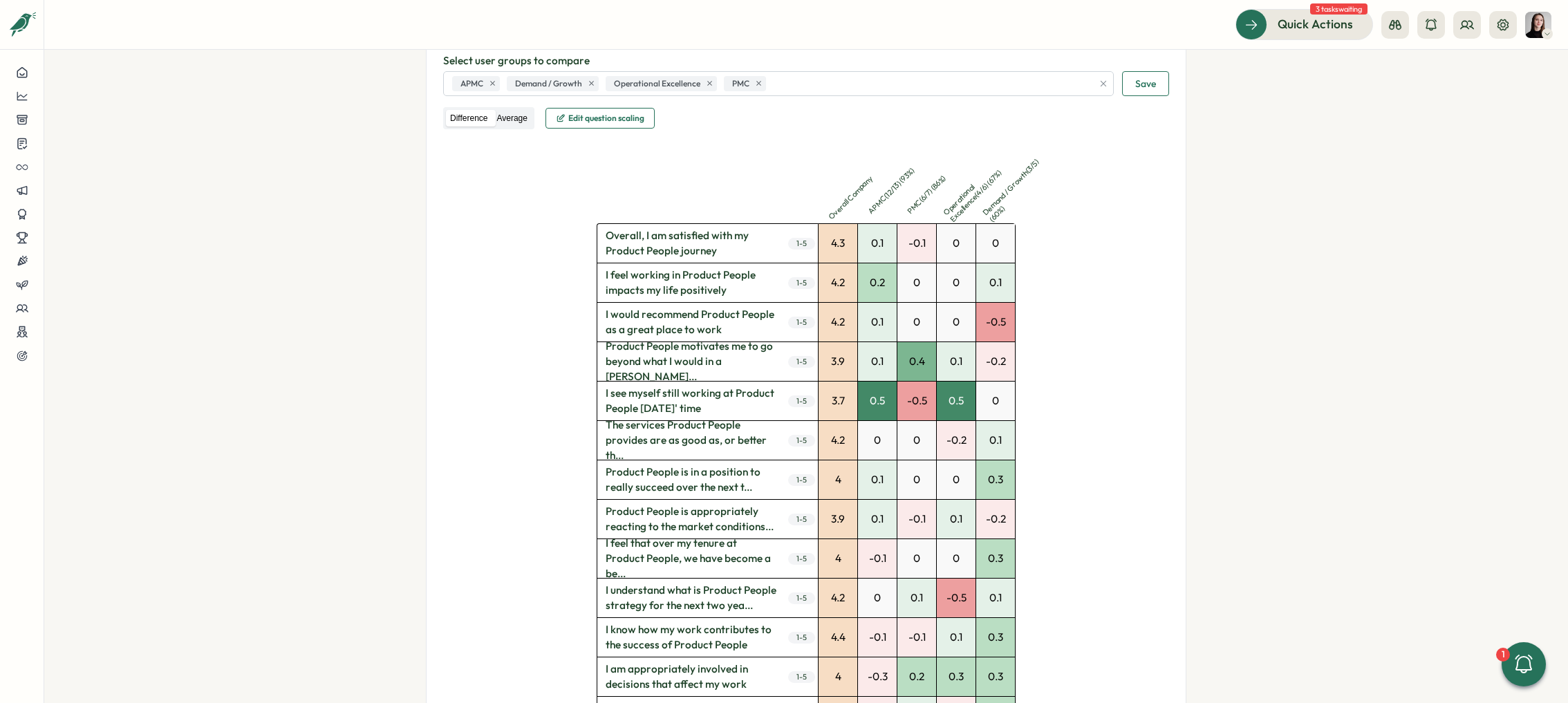
click at [504, 118] on label "Average" at bounding box center [511, 118] width 39 height 18
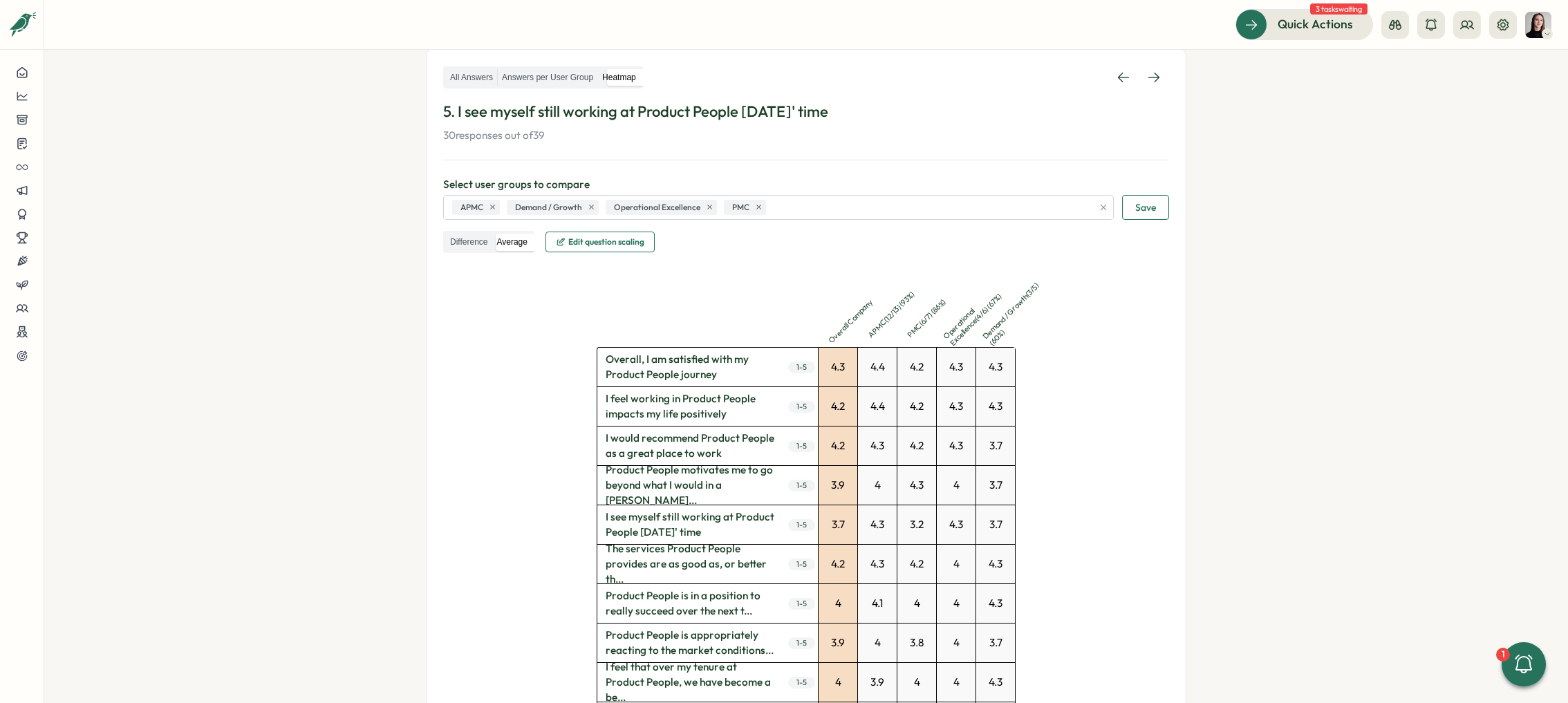
scroll to position [213, 0]
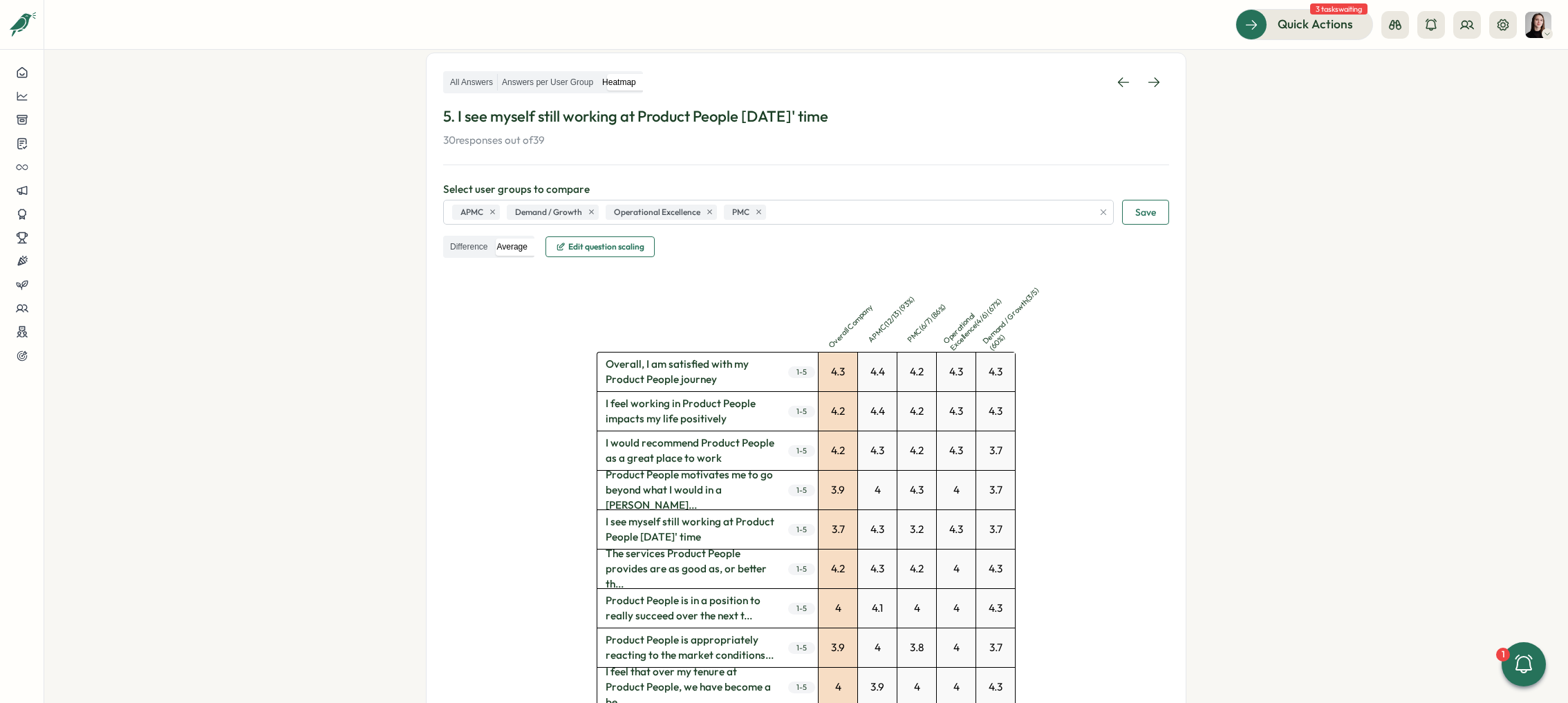
click at [1281, 329] on section "Surveys Insights Question Insights Survey Insights closed Anonymous responses M…" at bounding box center [806, 376] width 1524 height 653
click at [1281, 330] on section "Surveys Insights Question Insights Survey Insights closed Anonymous responses M…" at bounding box center [806, 376] width 1524 height 653
click at [1341, 507] on section "Surveys Insights Question Insights Survey Insights closed Anonymous responses M…" at bounding box center [806, 376] width 1524 height 653
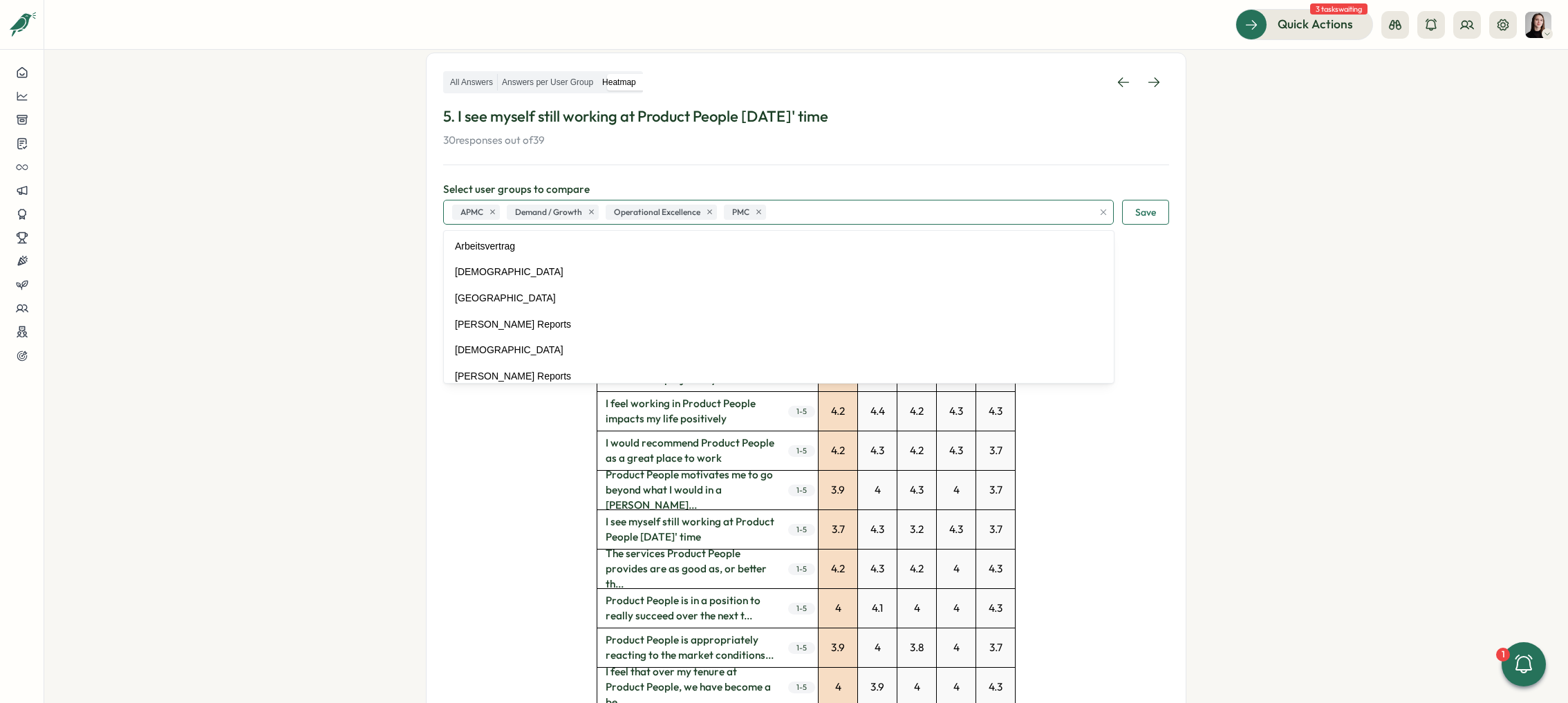
click at [828, 209] on div "APMC Demand / Growth Operational Excellence PMC" at bounding box center [771, 211] width 643 height 23
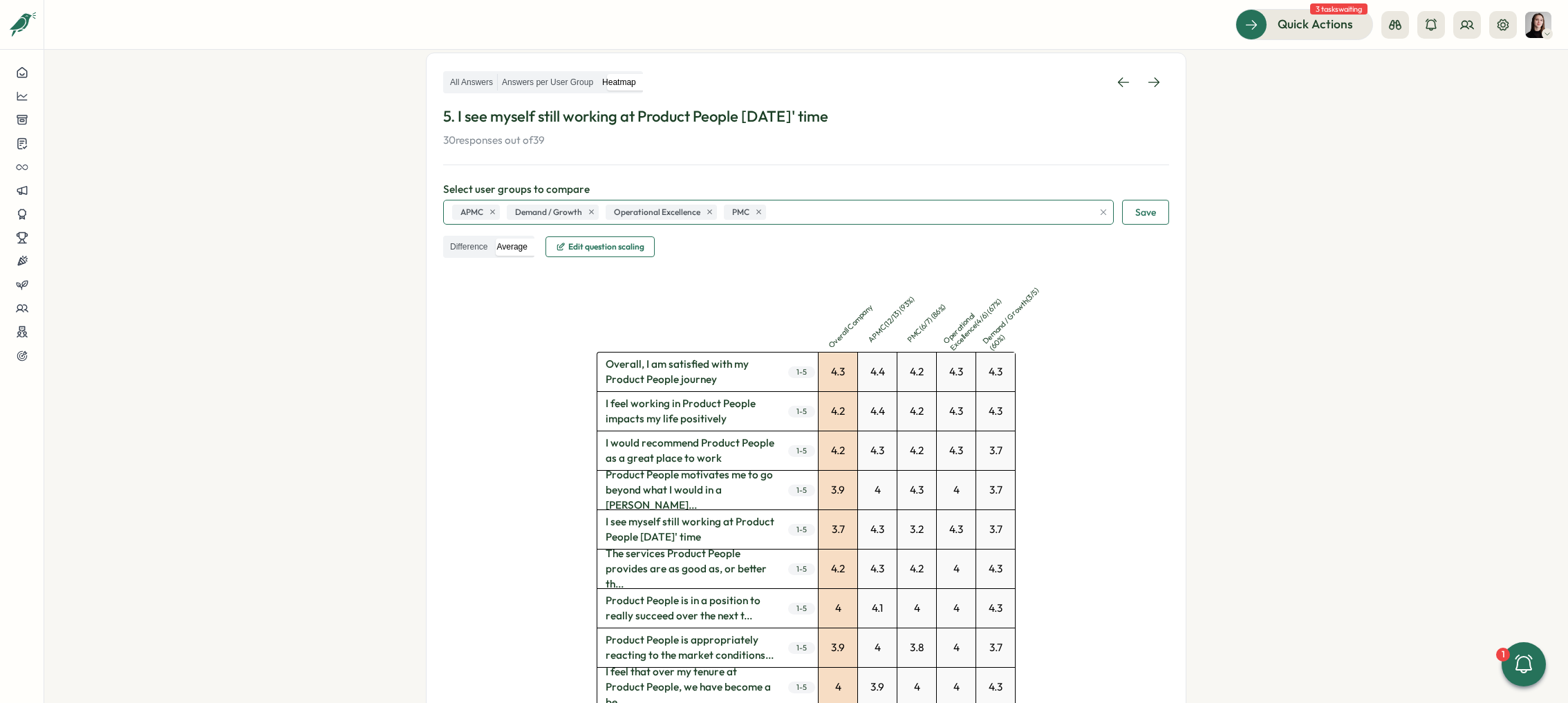
click at [815, 209] on div "APMC Demand / Growth Operational Excellence PMC" at bounding box center [771, 211] width 643 height 23
click at [805, 206] on div "APMC Demand / Growth Operational Excellence PMC" at bounding box center [771, 211] width 643 height 23
click at [802, 210] on div "APMC Demand / Growth Operational Excellence PMC" at bounding box center [771, 211] width 643 height 23
click at [802, 209] on div "APMC Demand / Growth Operational Excellence PMC" at bounding box center [771, 211] width 643 height 23
click at [809, 212] on div "APMC Demand / Growth Operational Excellence PMC" at bounding box center [771, 211] width 643 height 23
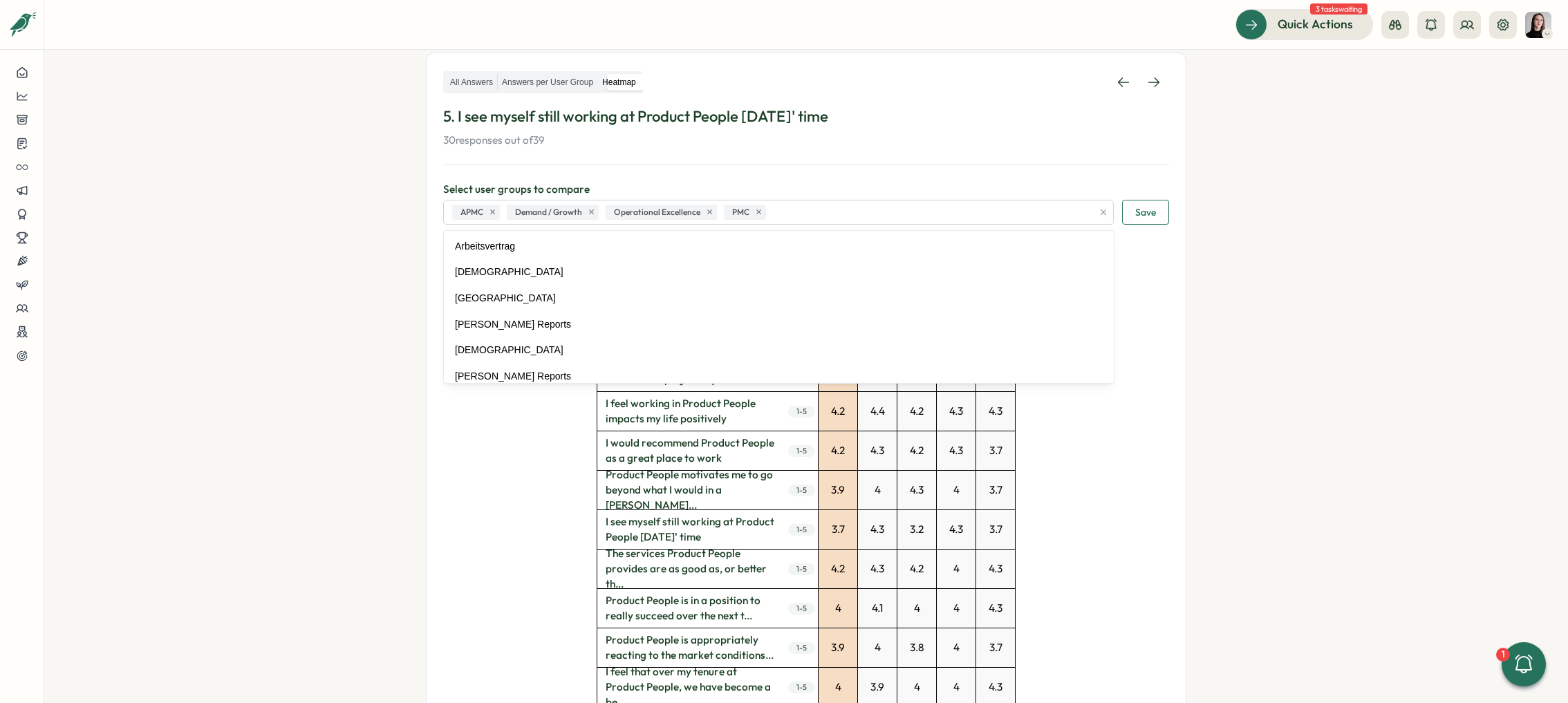
click at [350, 242] on section "Surveys Insights Question Insights Survey Insights closed Anonymous responses M…" at bounding box center [806, 376] width 1524 height 653
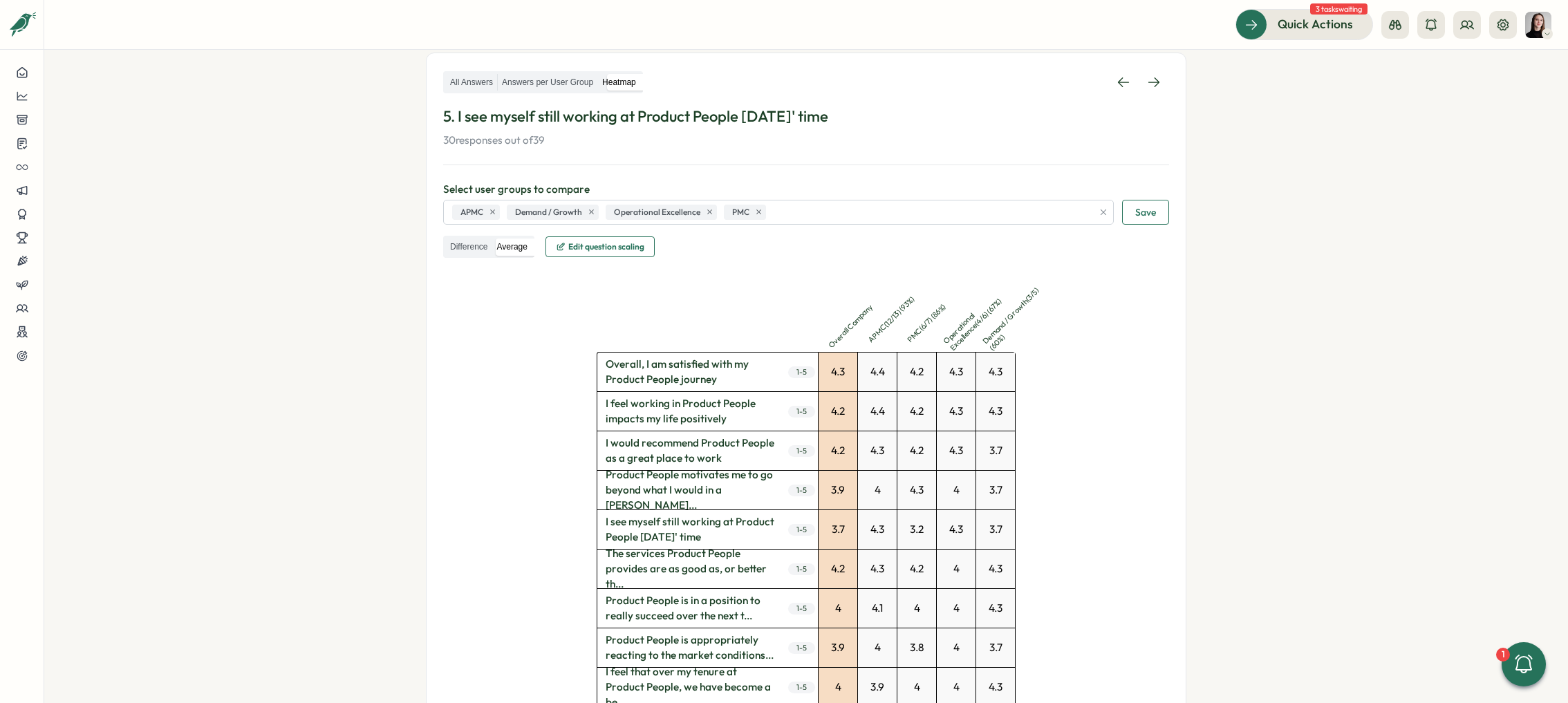
click at [856, 195] on p "Select user groups to compare" at bounding box center [806, 190] width 726 height 15
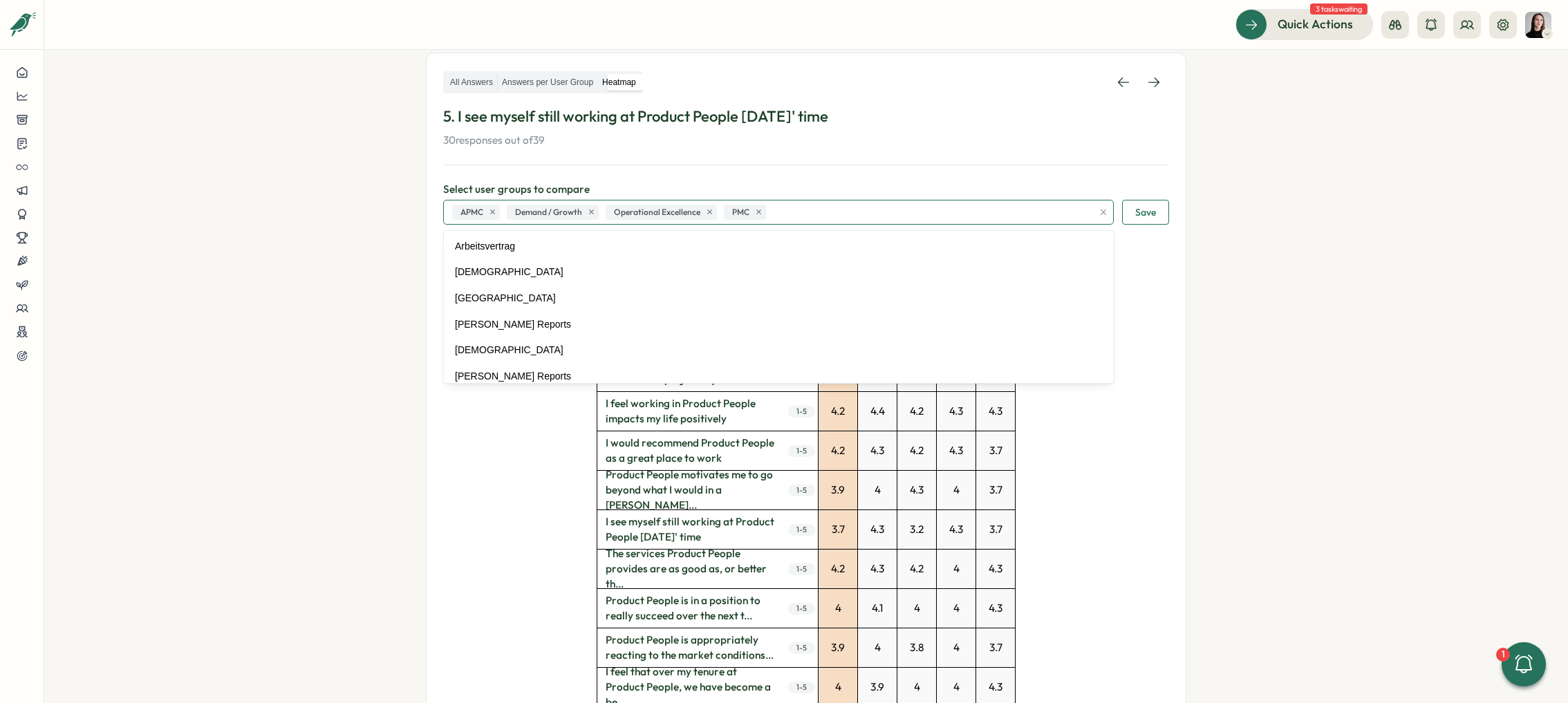
click at [858, 213] on div "APMC Demand / Growth Operational Excellence PMC" at bounding box center [771, 211] width 643 height 23
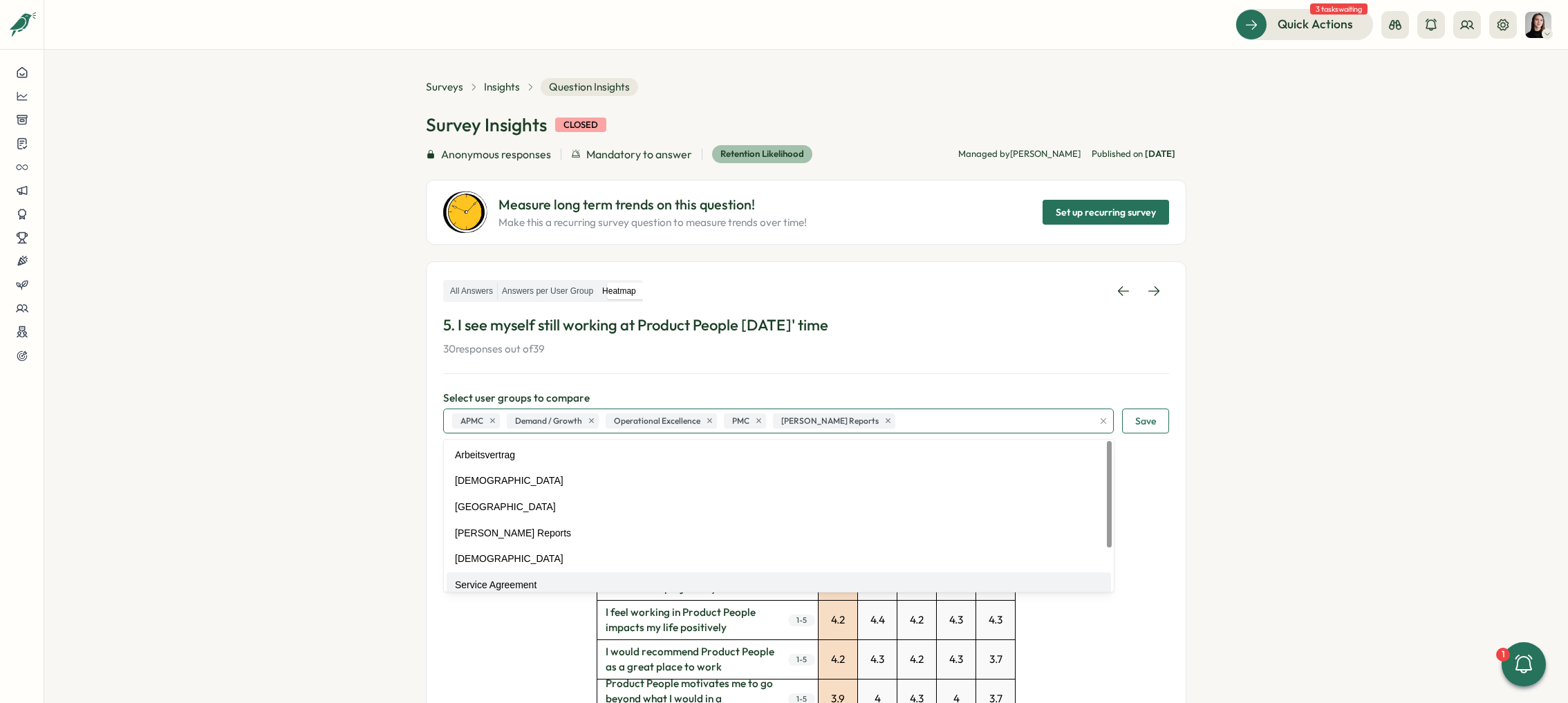
scroll to position [0, 0]
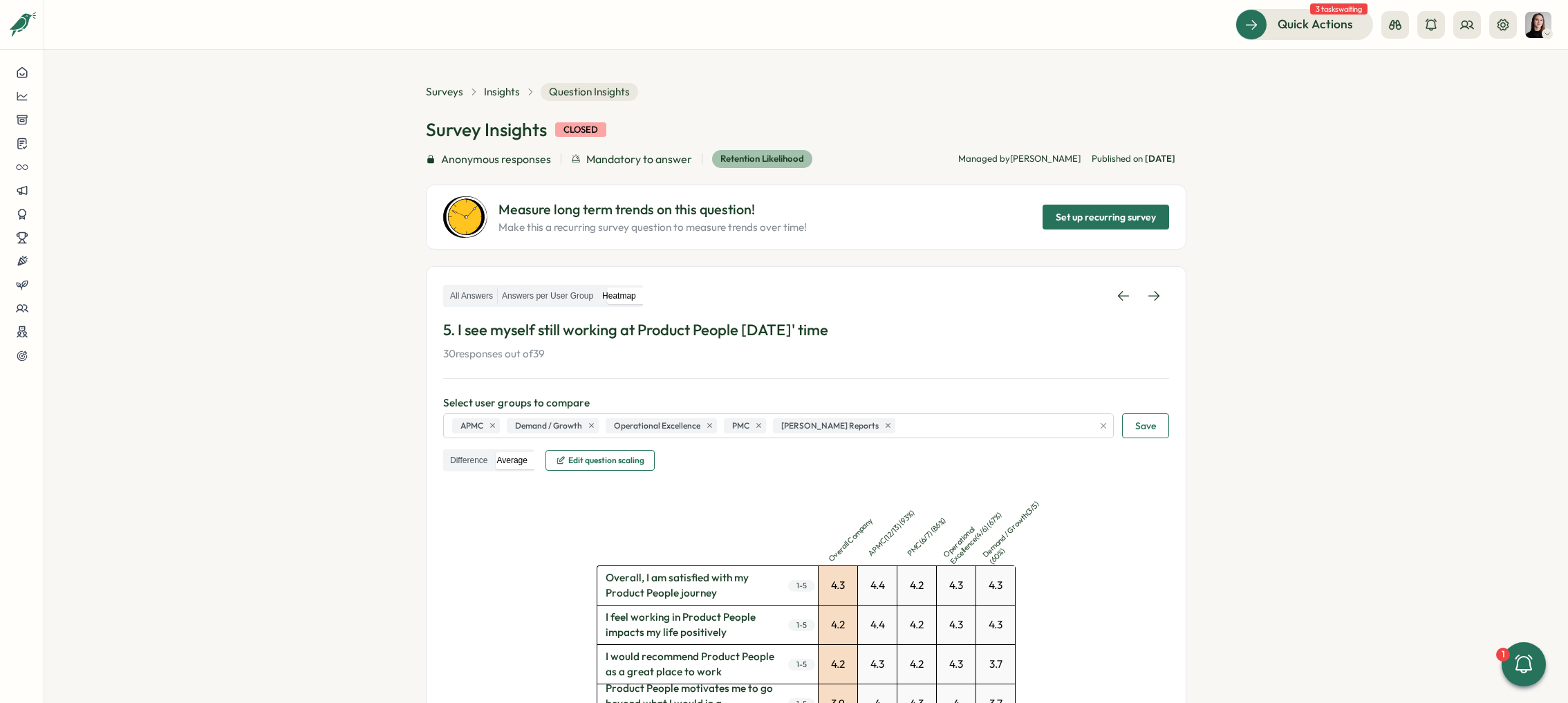
click at [346, 371] on section "Surveys Insights Question Insights Survey Insights closed Anonymous responses M…" at bounding box center [806, 376] width 1524 height 653
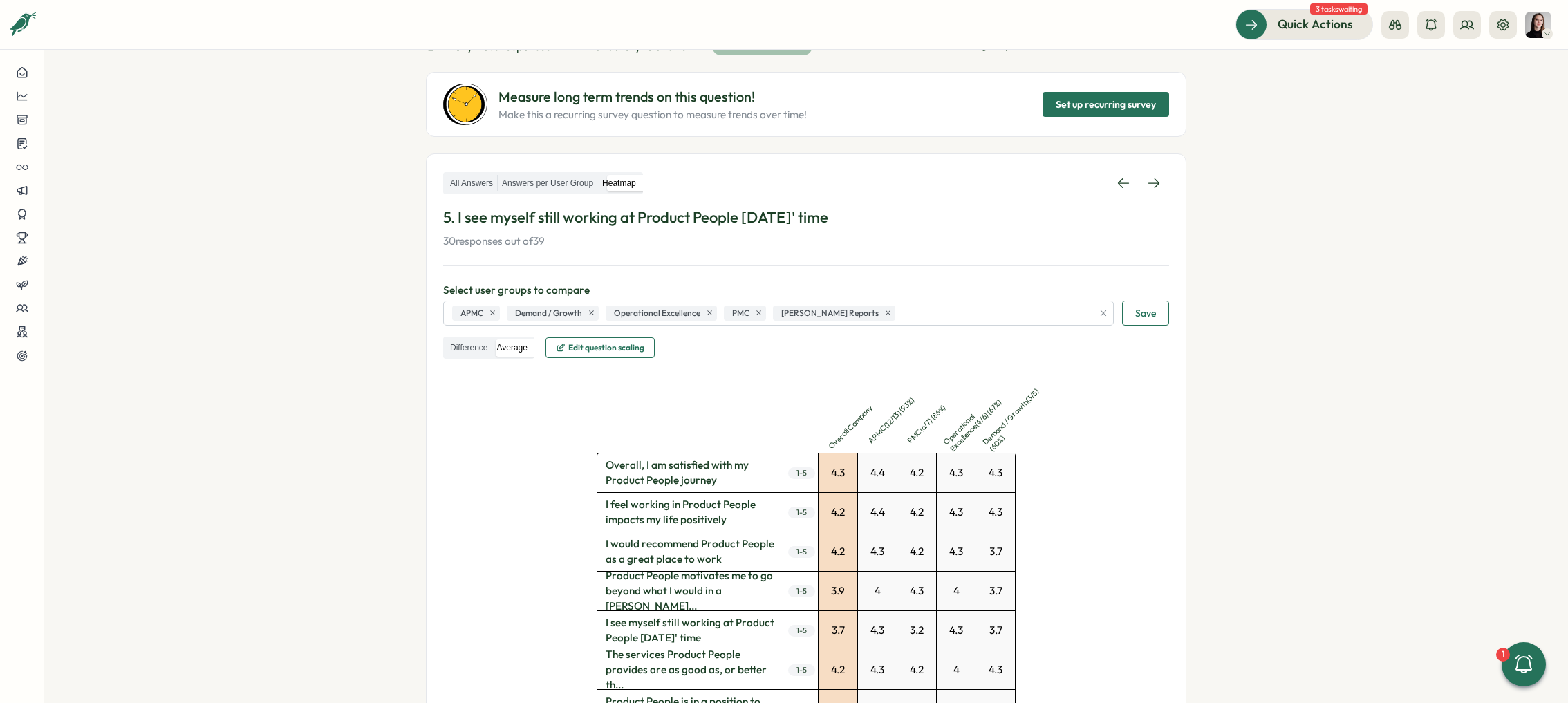
scroll to position [9, 0]
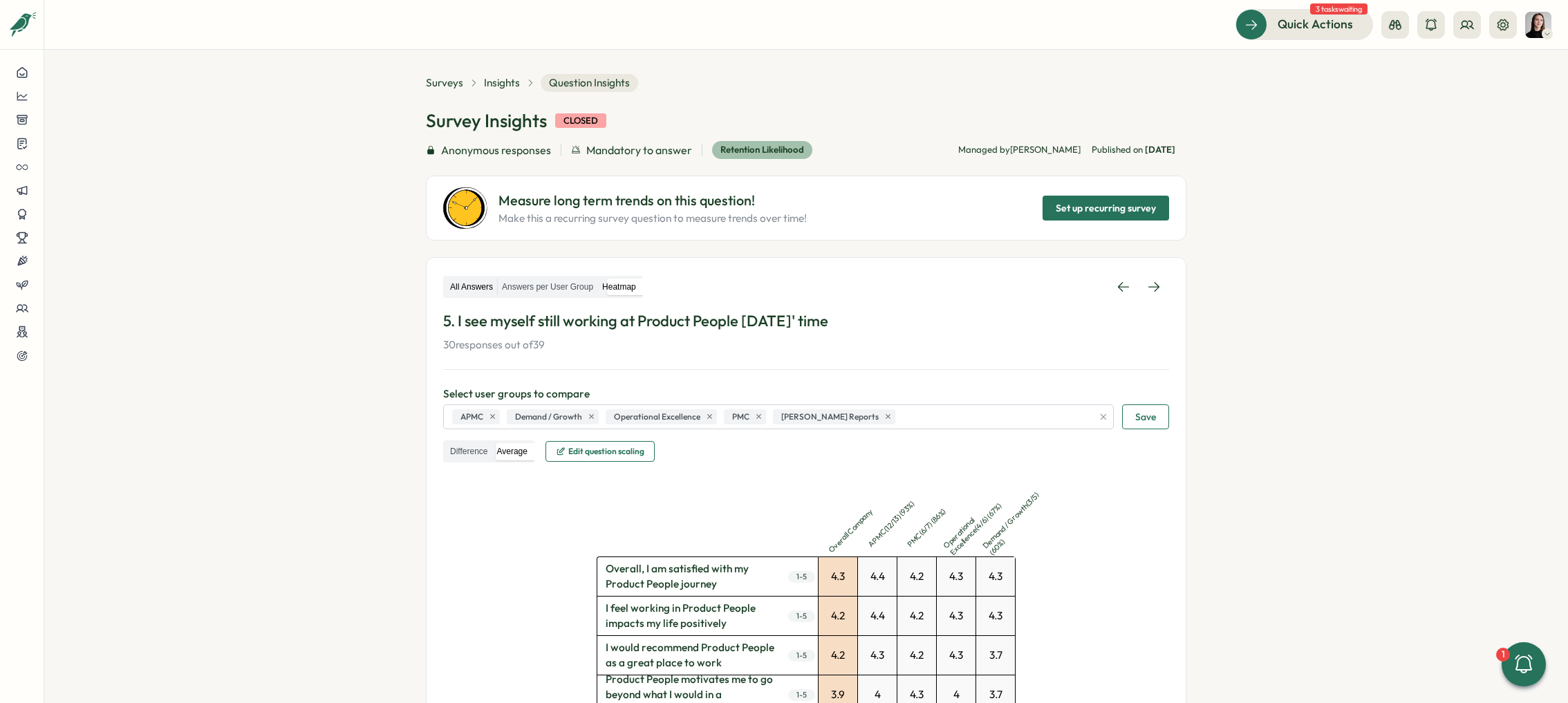
click at [475, 289] on label "All Answers" at bounding box center [471, 287] width 51 height 18
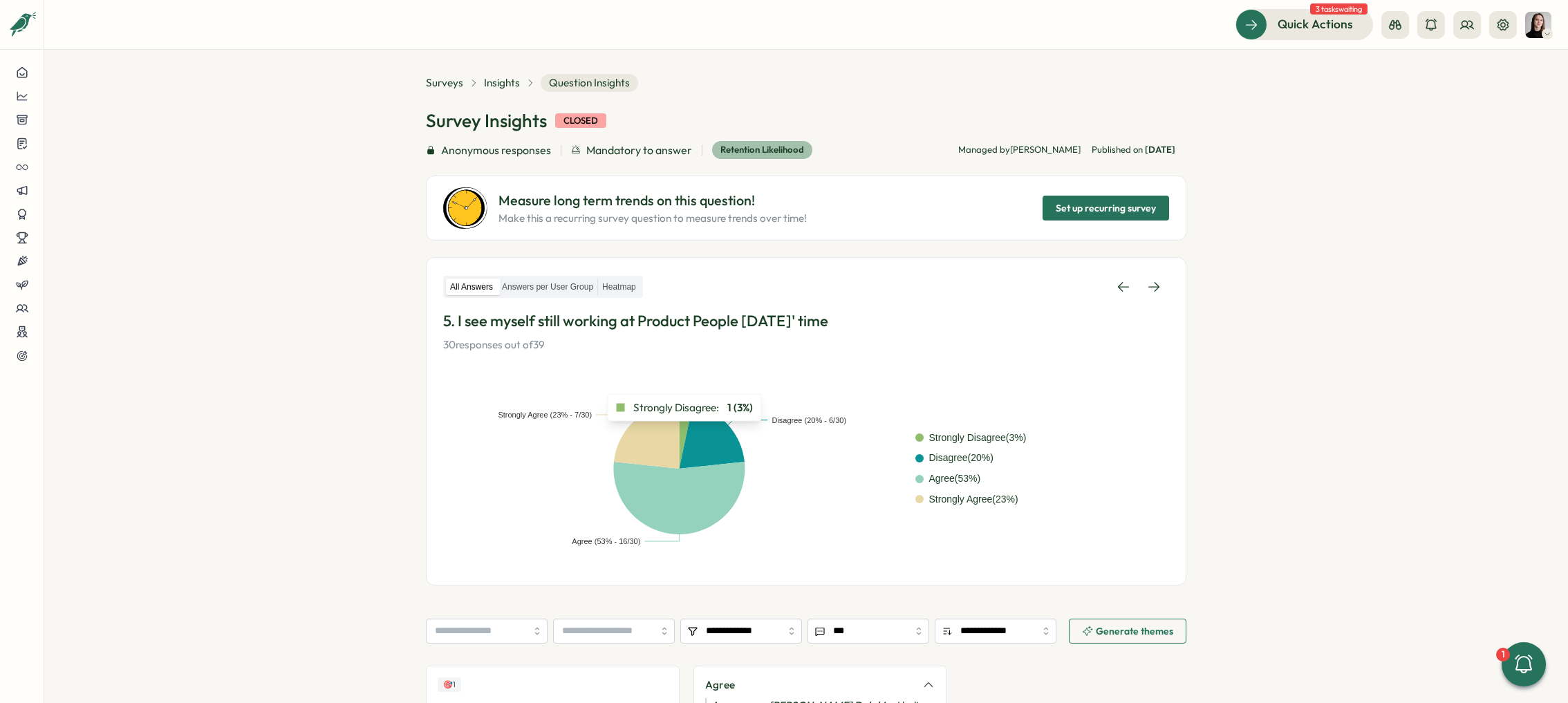
click at [681, 430] on icon at bounding box center [686, 433] width 15 height 70
click at [707, 434] on icon at bounding box center [713, 434] width 69 height 68
click at [1145, 504] on div "Strongly Agree ( 23 %)" at bounding box center [1043, 500] width 254 height 15
drag, startPoint x: 1267, startPoint y: 463, endPoint x: 983, endPoint y: 447, distance: 284.5
click at [1231, 459] on section "**********" at bounding box center [806, 376] width 1524 height 653
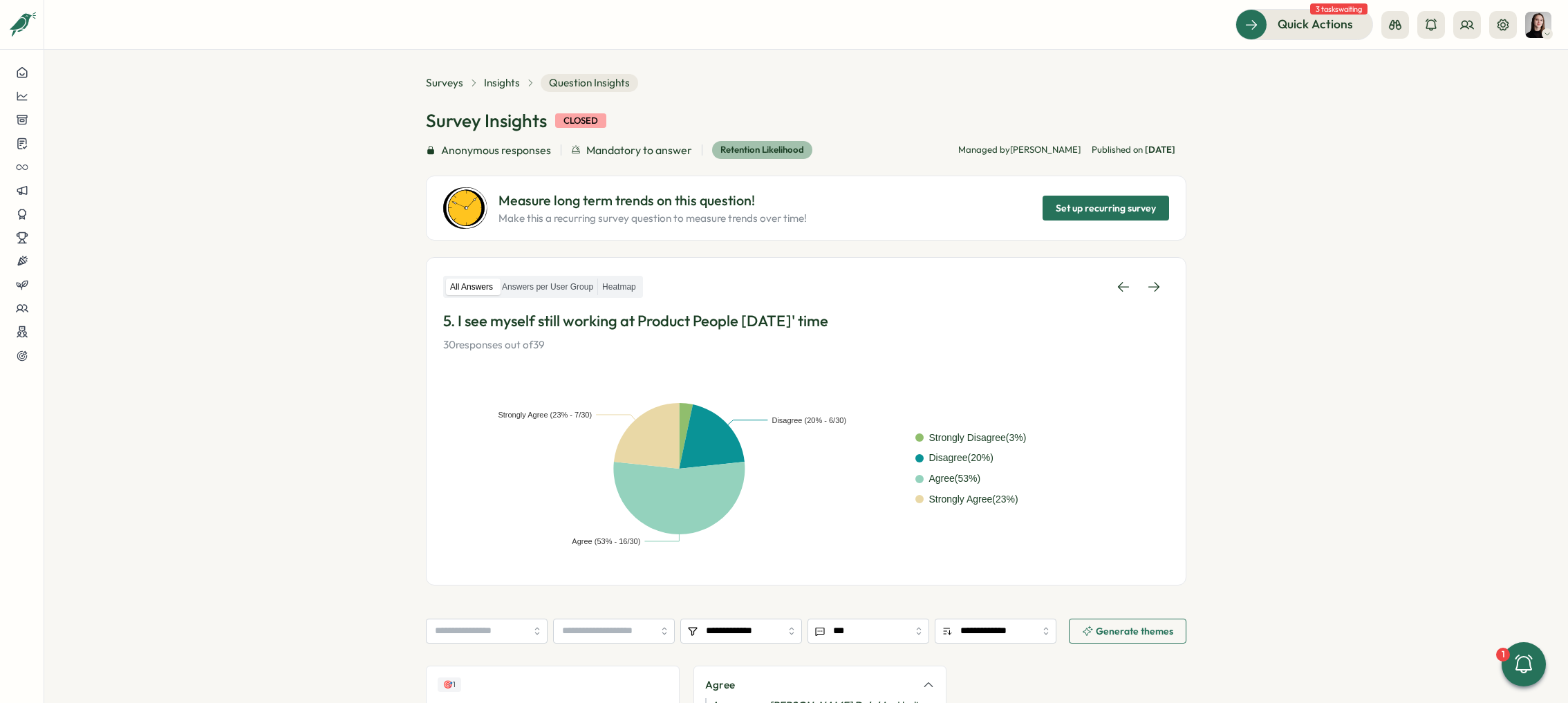
drag, startPoint x: 892, startPoint y: 434, endPoint x: 877, endPoint y: 434, distance: 15.0
click at [892, 434] on rect at bounding box center [679, 468] width 472 height 166
